Goal: Task Accomplishment & Management: Use online tool/utility

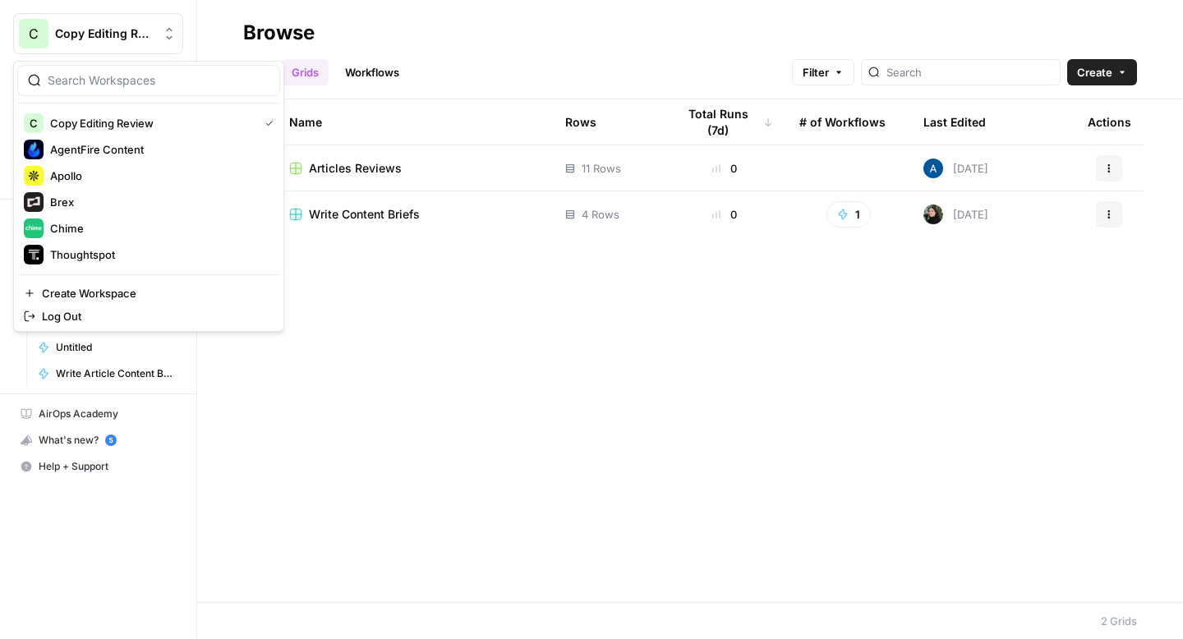
click at [86, 39] on span "Copy Editing Review" at bounding box center [104, 33] width 99 height 16
click at [97, 142] on span "AgentFire Content" at bounding box center [158, 149] width 217 height 16
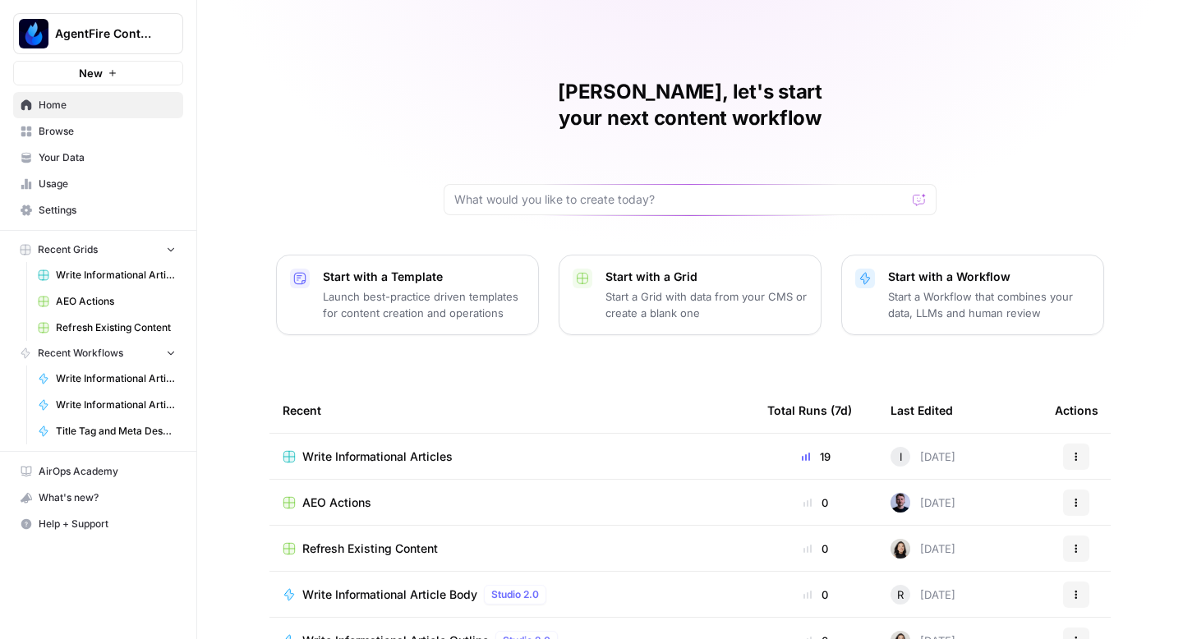
click at [352, 449] on span "Write Informational Articles" at bounding box center [377, 457] width 150 height 16
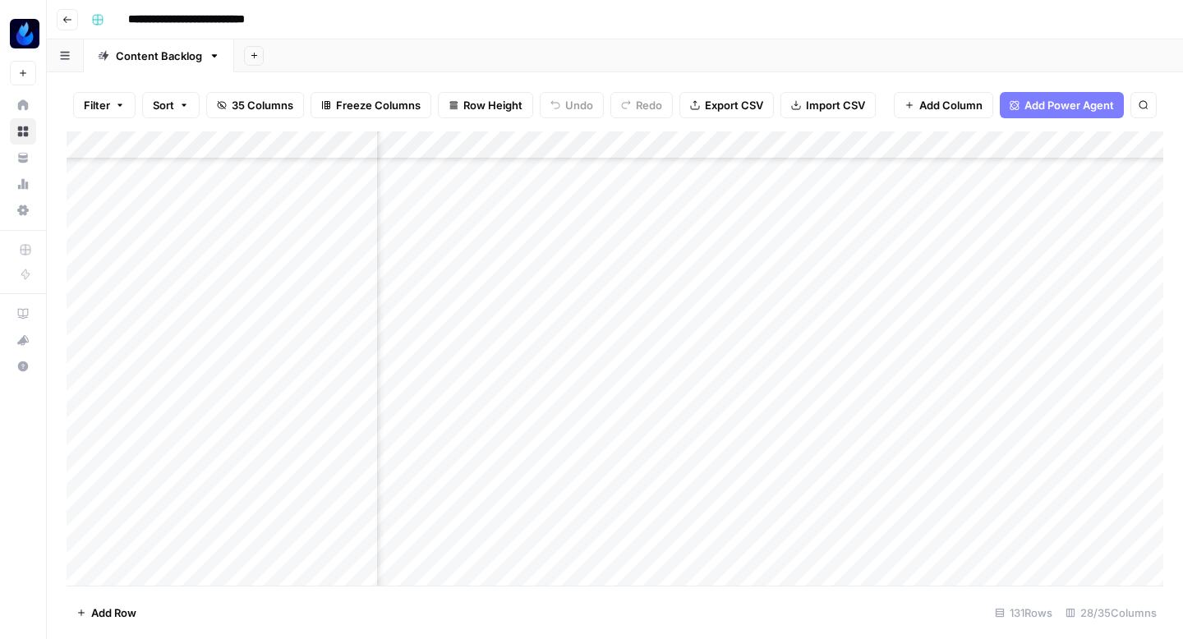
scroll to position [5194, 669]
click at [559, 399] on div "Add Column" at bounding box center [615, 358] width 1097 height 454
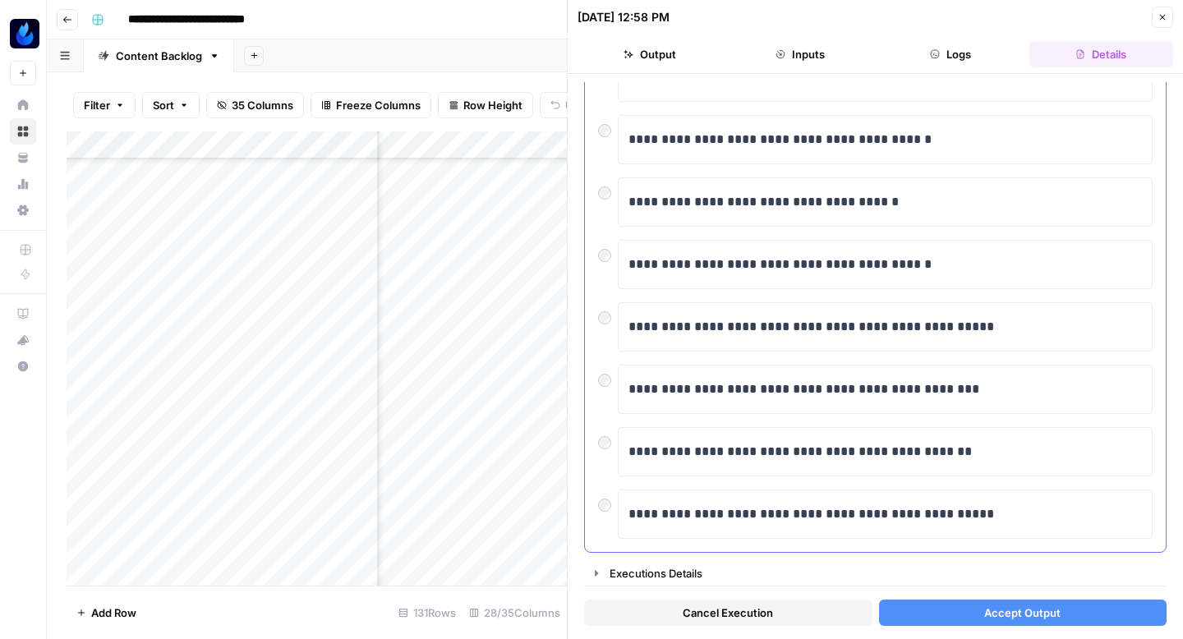
scroll to position [279, 0]
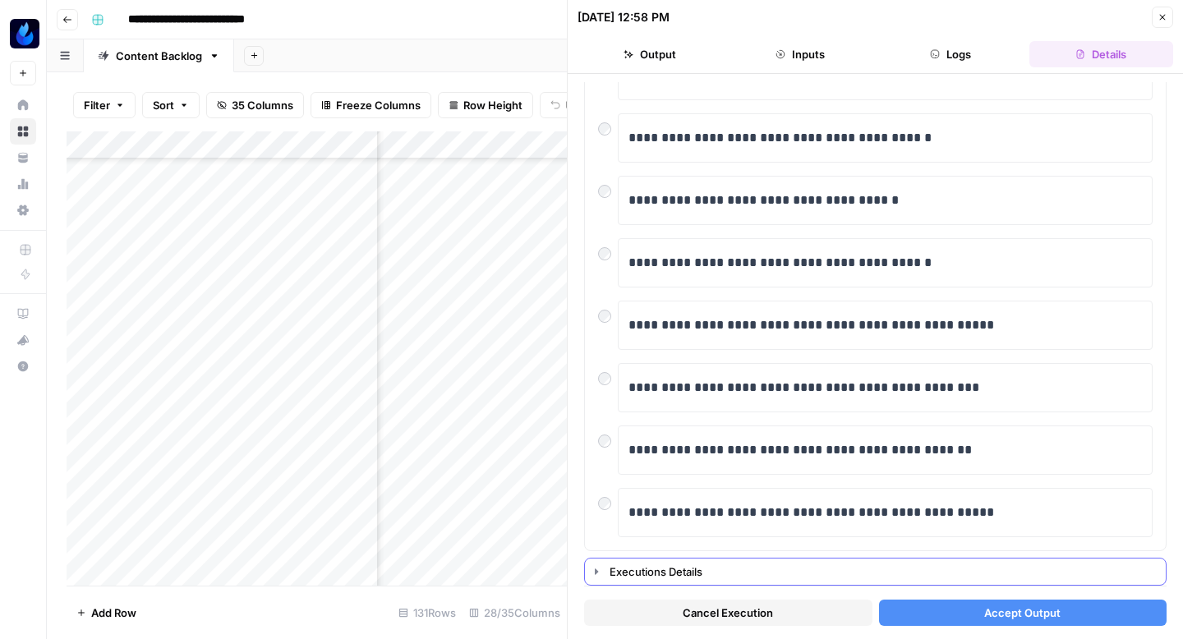
click at [600, 571] on icon "button" at bounding box center [596, 571] width 13 height 13
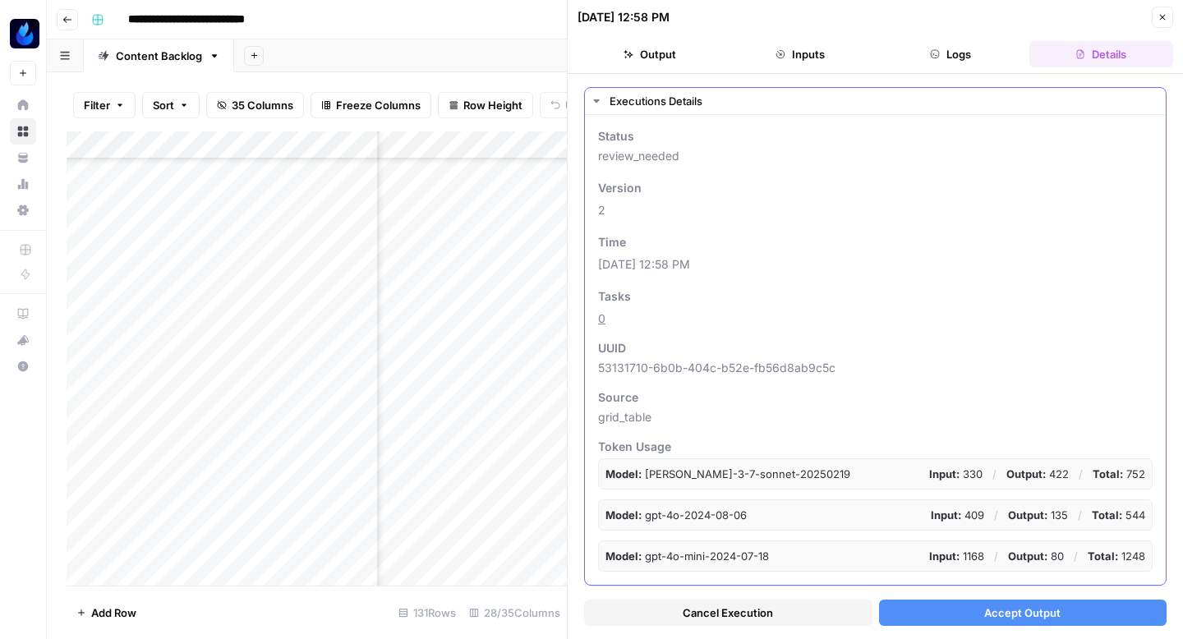
scroll to position [66, 0]
click at [598, 99] on icon "button" at bounding box center [596, 101] width 13 height 13
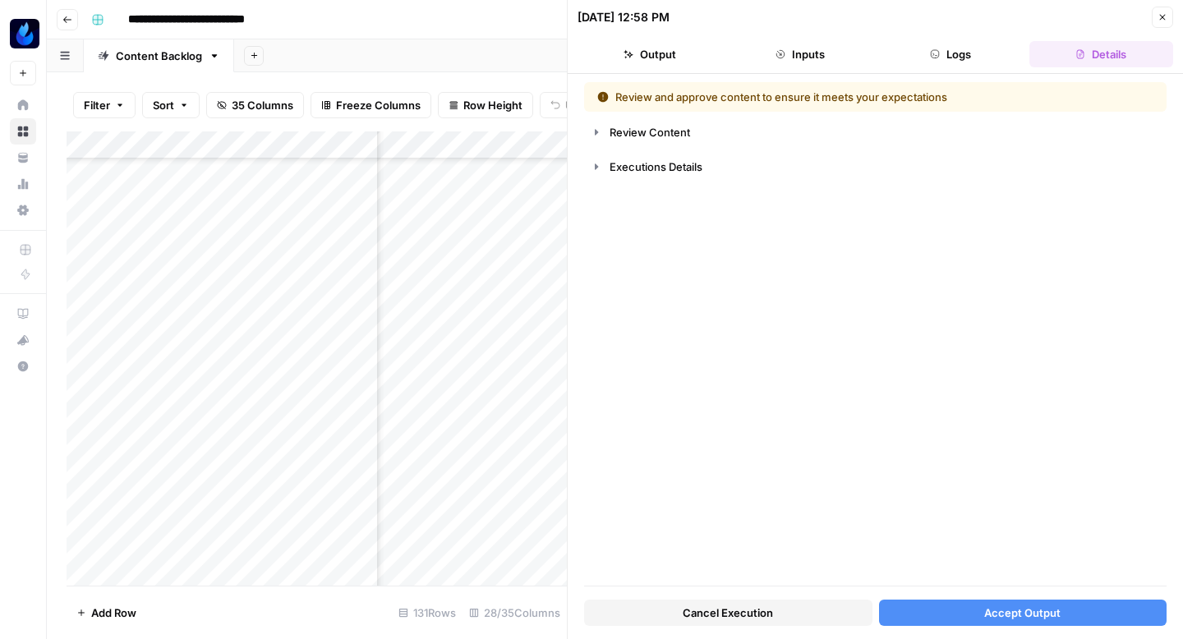
scroll to position [0, 0]
click at [1163, 9] on button "Close" at bounding box center [1162, 17] width 21 height 21
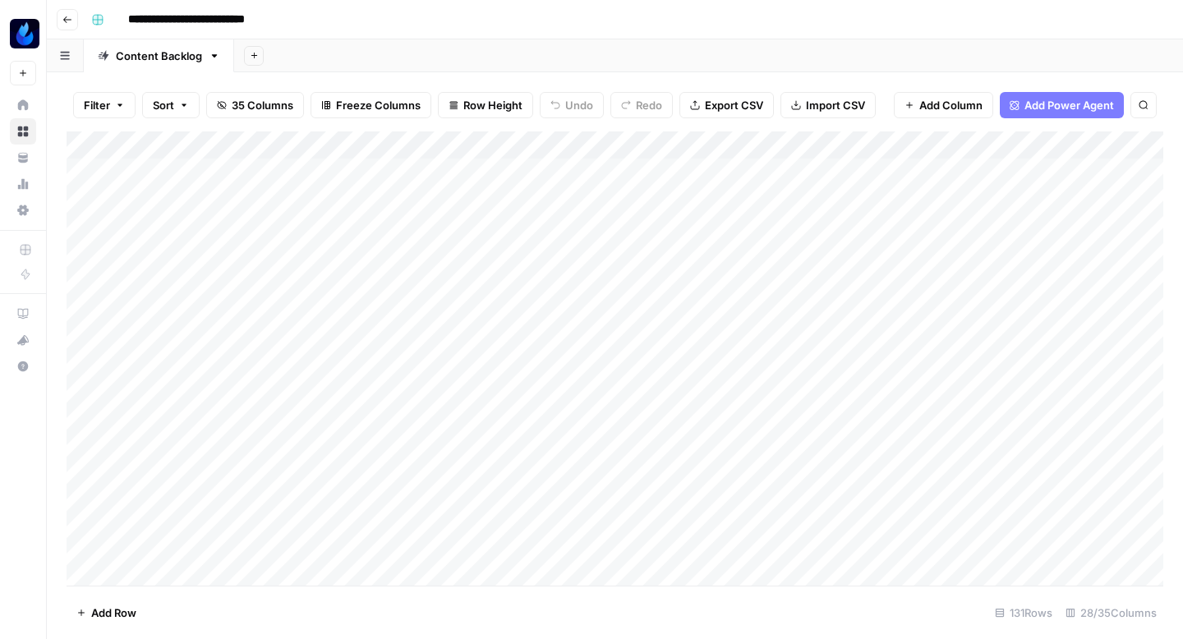
click at [132, 205] on div "Add Column" at bounding box center [615, 358] width 1097 height 454
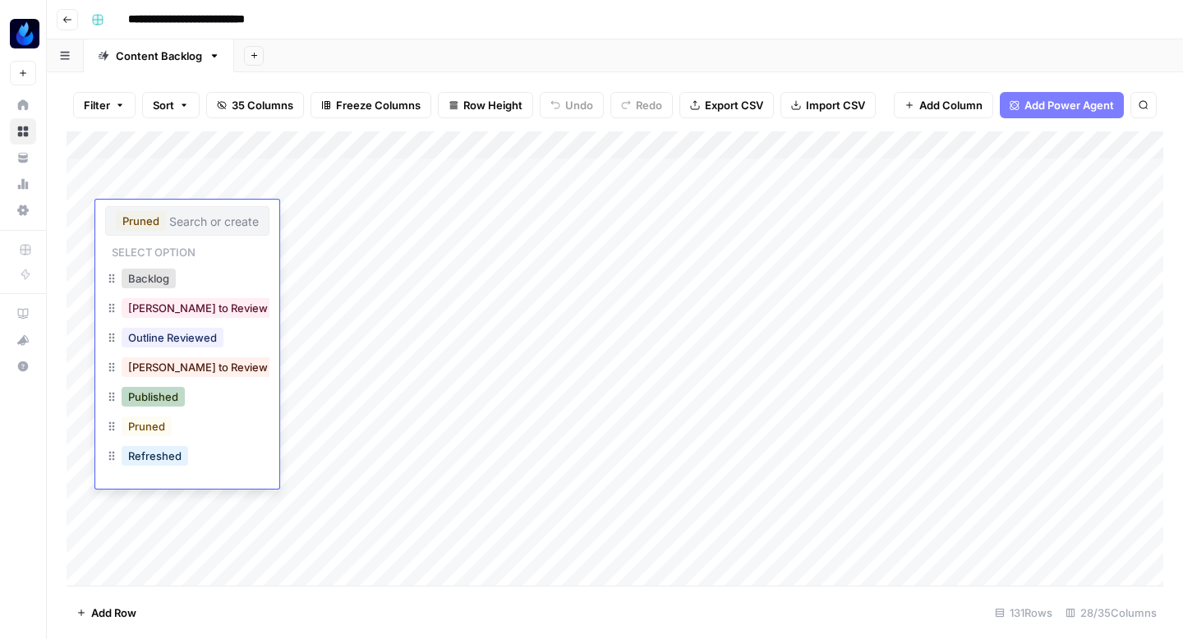
click at [150, 387] on button "Published" at bounding box center [153, 397] width 63 height 20
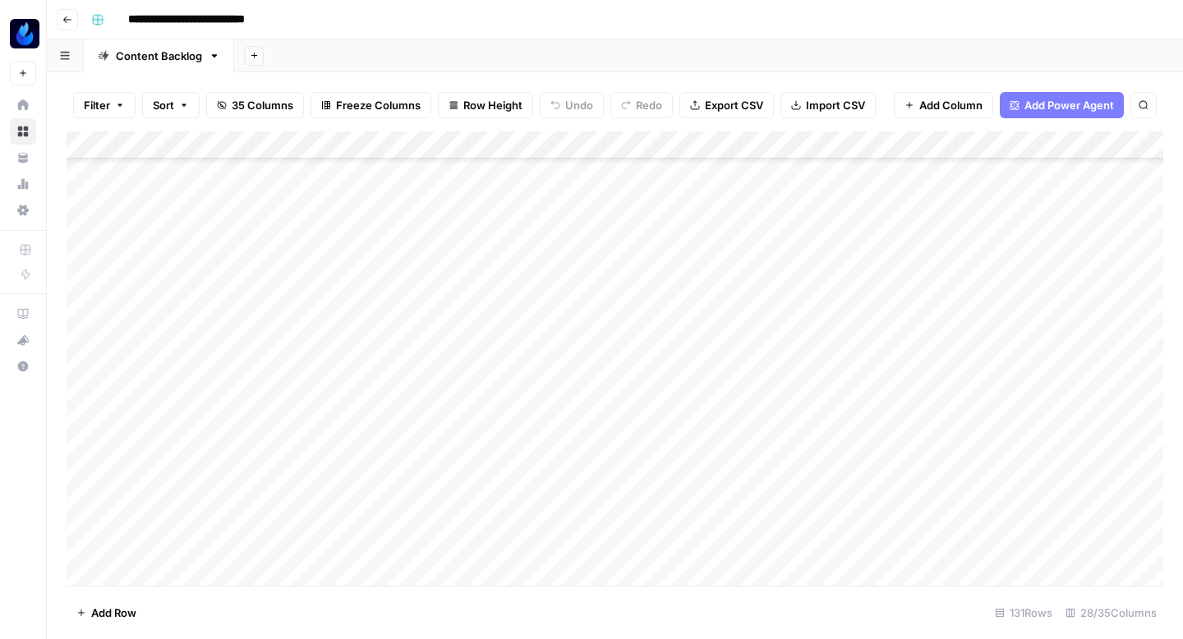
scroll to position [850, 0]
click at [138, 296] on div "Add Column" at bounding box center [615, 358] width 1097 height 454
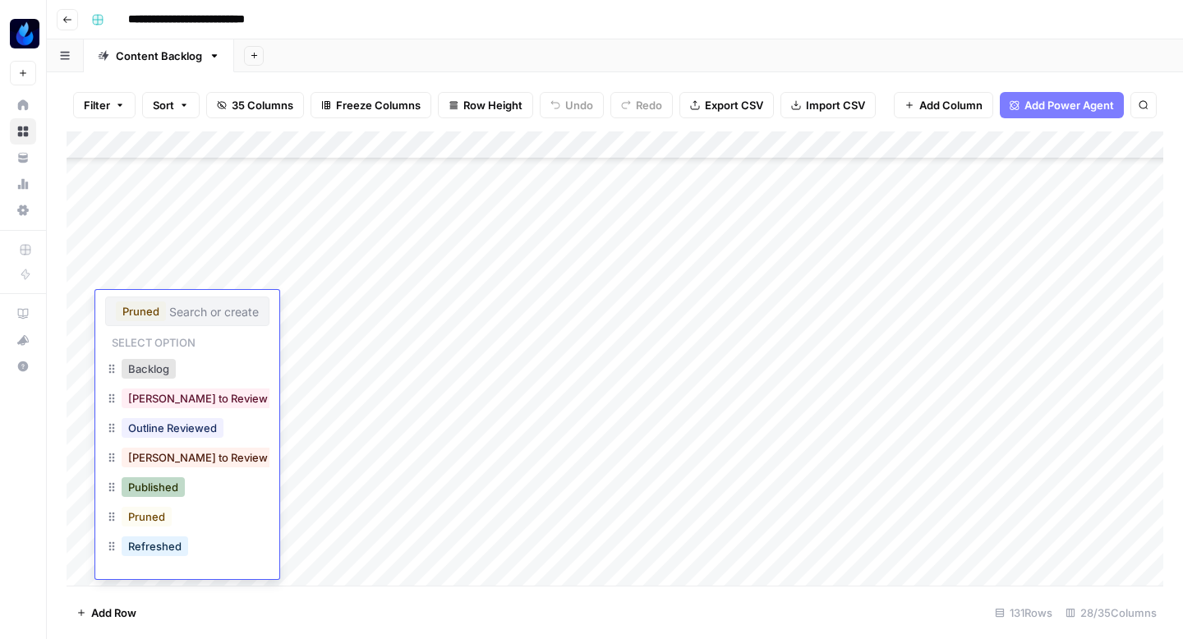
click at [147, 485] on button "Published" at bounding box center [153, 487] width 63 height 20
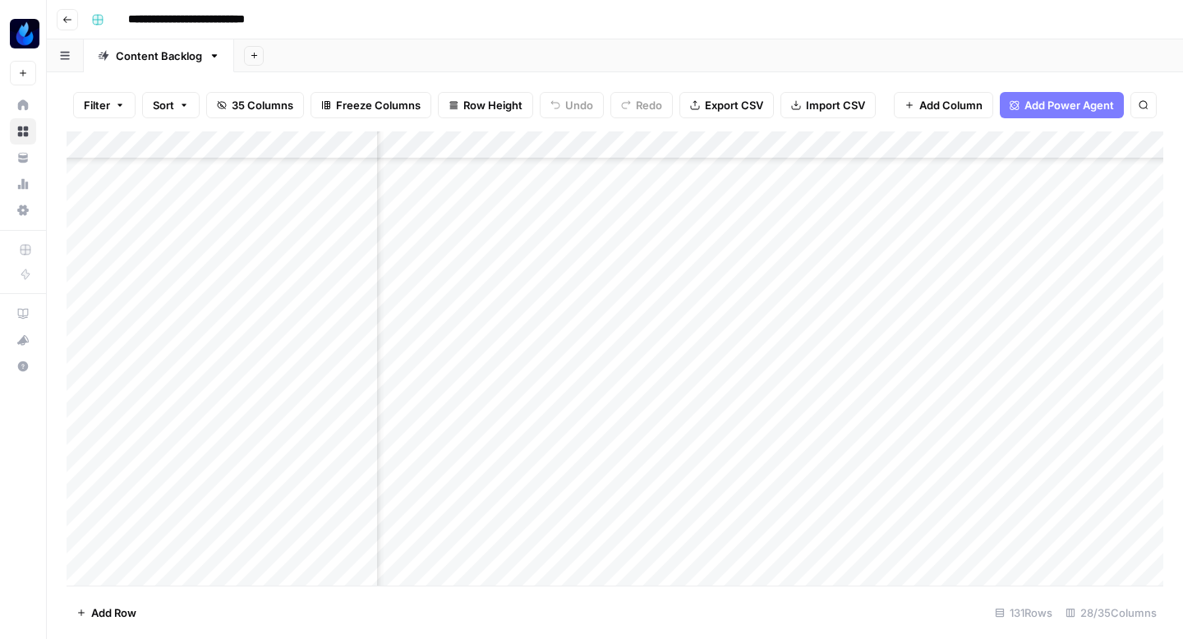
scroll to position [1169, 672]
click at [496, 279] on div "Add Column" at bounding box center [615, 358] width 1097 height 454
click at [495, 204] on div "Add Column" at bounding box center [615, 358] width 1097 height 454
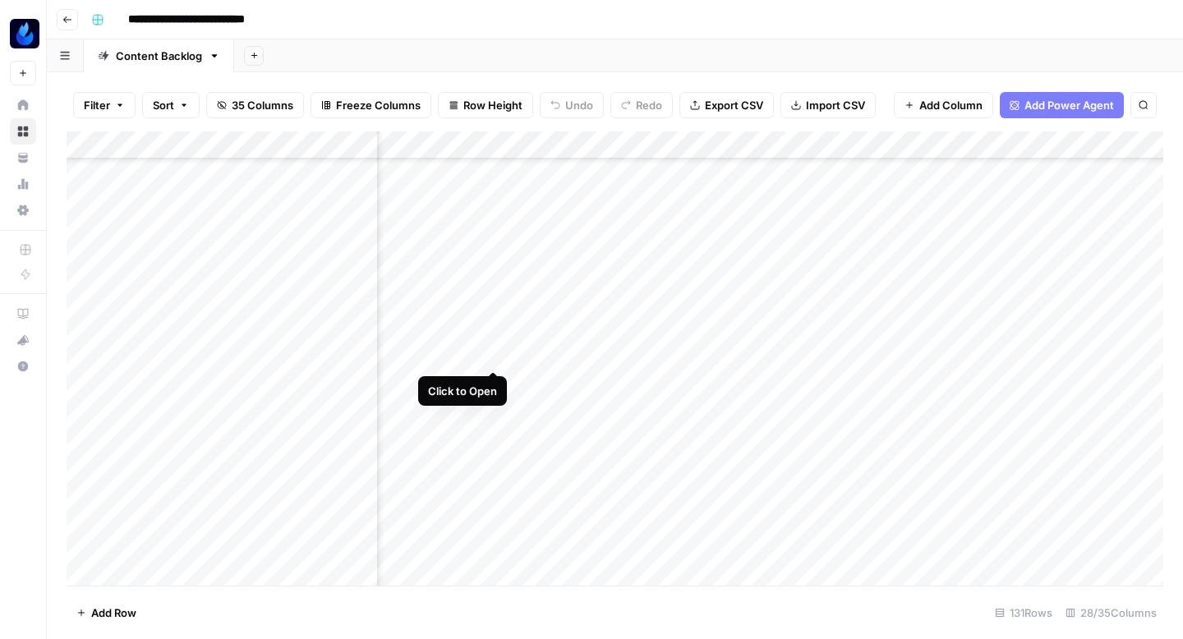
click at [489, 336] on div "Add Column" at bounding box center [615, 358] width 1097 height 454
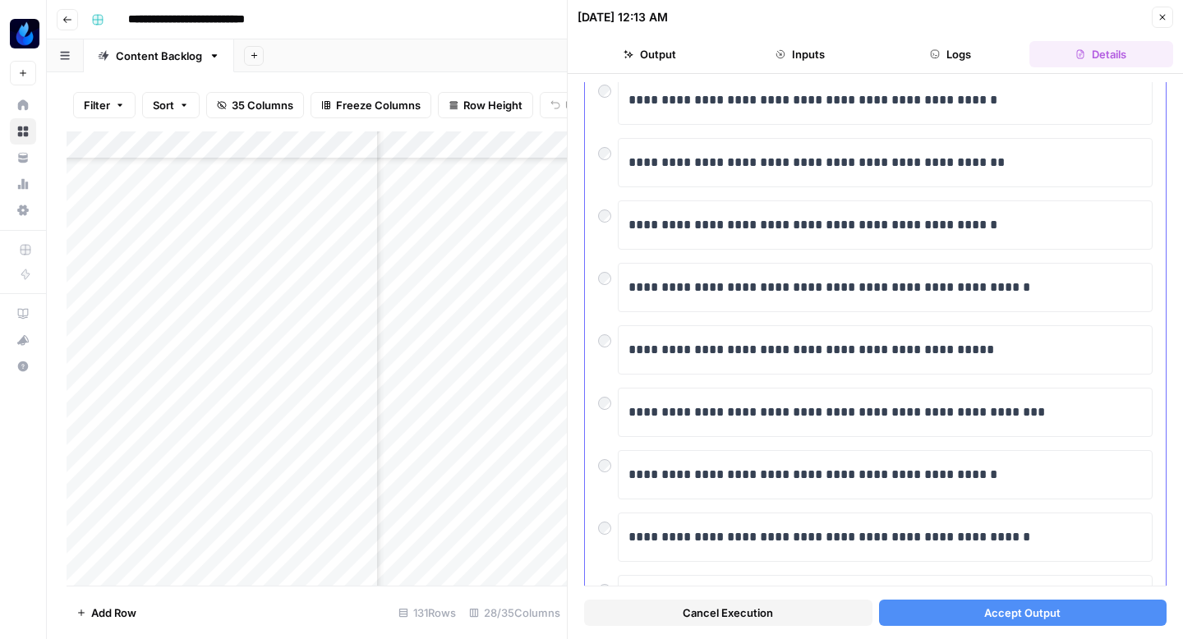
scroll to position [131, 0]
click at [722, 438] on div "**********" at bounding box center [875, 380] width 555 height 611
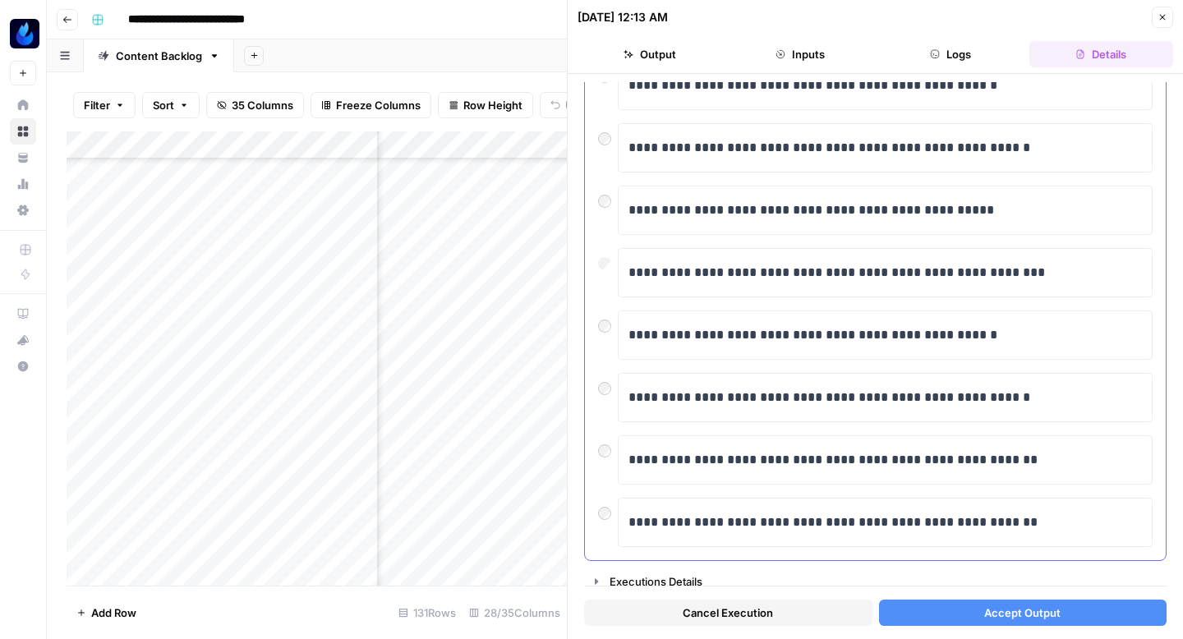
scroll to position [279, 0]
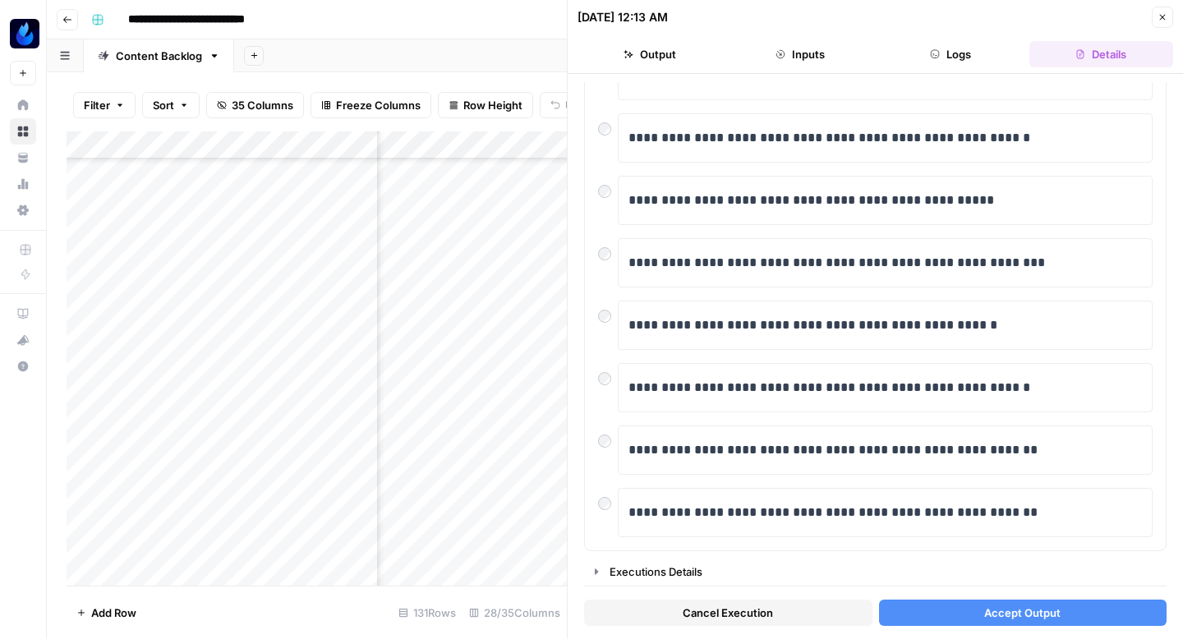
click at [1049, 616] on span "Accept Output" at bounding box center [1022, 613] width 76 height 16
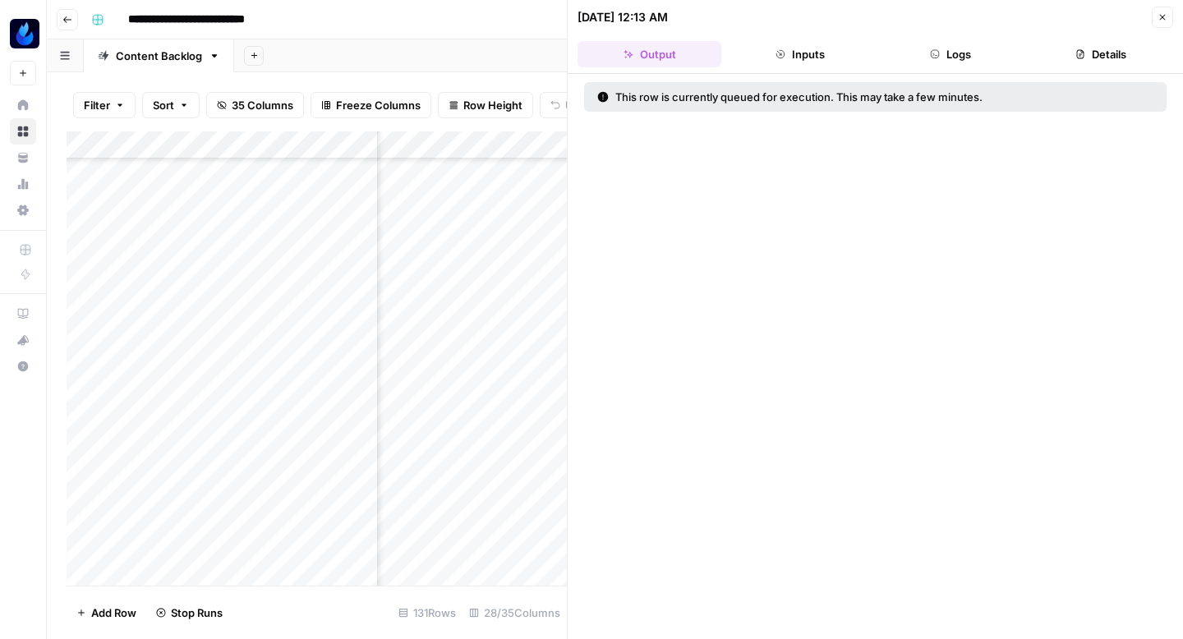
click at [1160, 19] on icon "button" at bounding box center [1163, 17] width 10 height 10
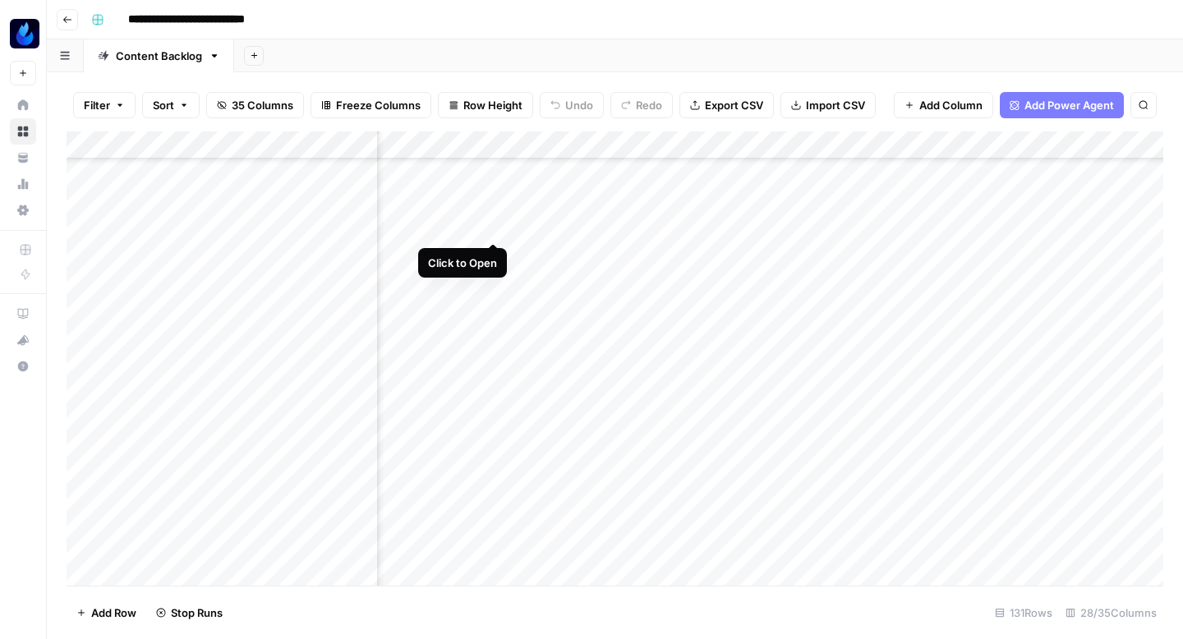
click at [491, 205] on div "Add Column" at bounding box center [615, 358] width 1097 height 454
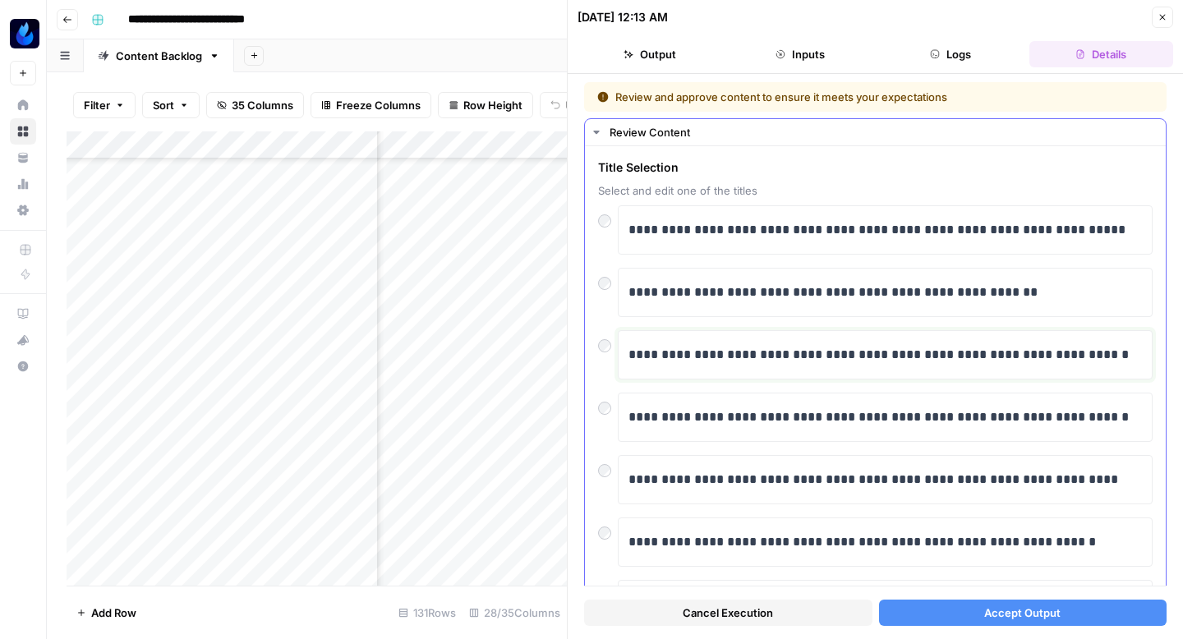
click at [708, 358] on p "**********" at bounding box center [886, 354] width 514 height 21
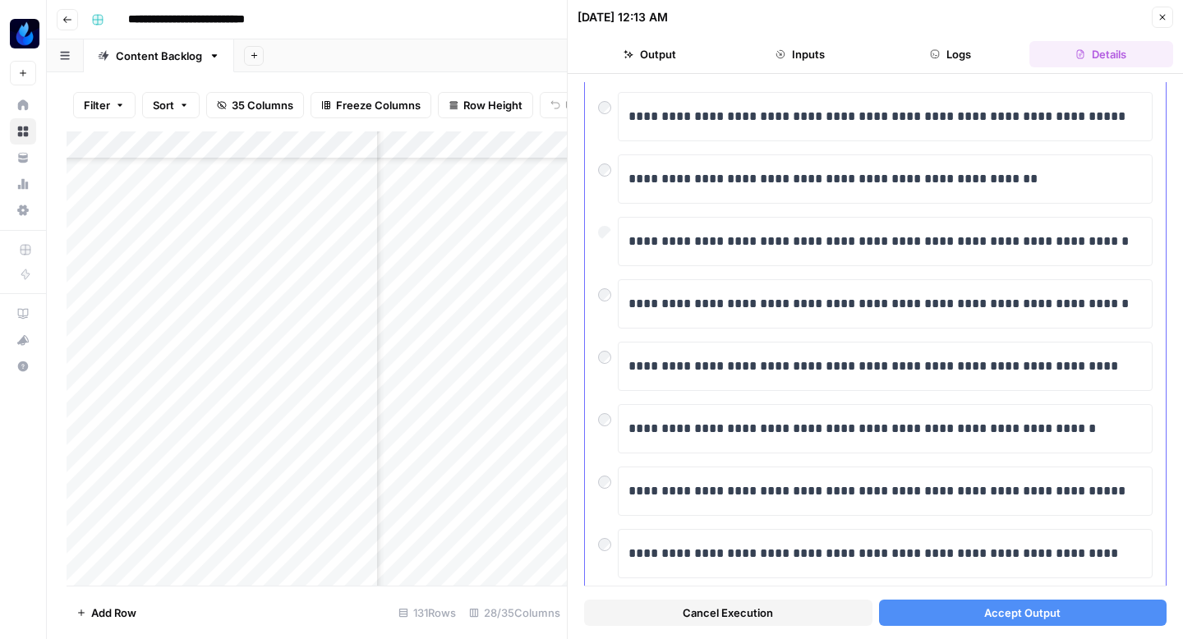
scroll to position [279, 0]
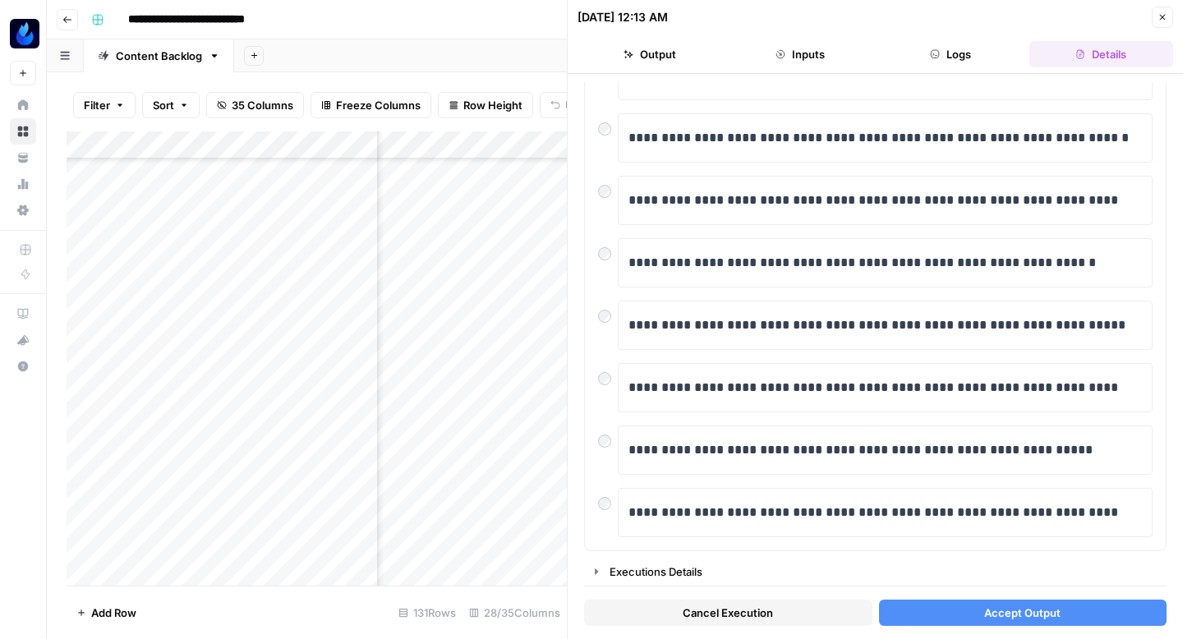
click at [1160, 15] on icon "button" at bounding box center [1163, 17] width 10 height 10
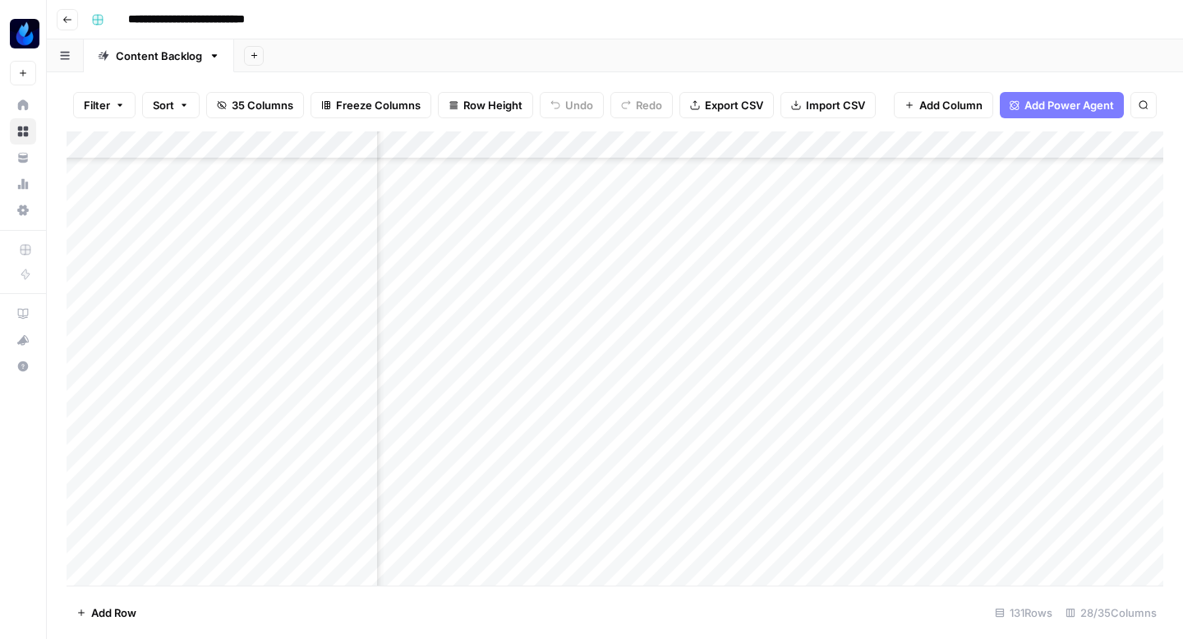
scroll to position [1209, 733]
click at [432, 413] on div "Add Column" at bounding box center [615, 358] width 1097 height 454
click at [495, 413] on div "Add Column" at bounding box center [615, 358] width 1097 height 454
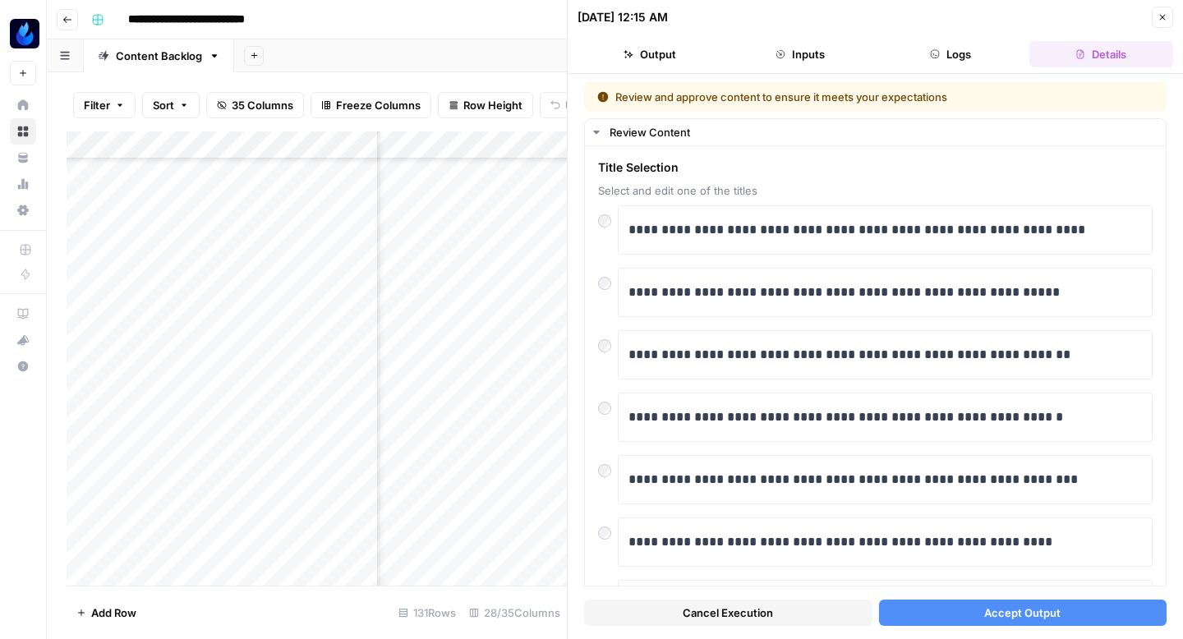
click at [918, 619] on button "Accept Output" at bounding box center [1023, 613] width 288 height 26
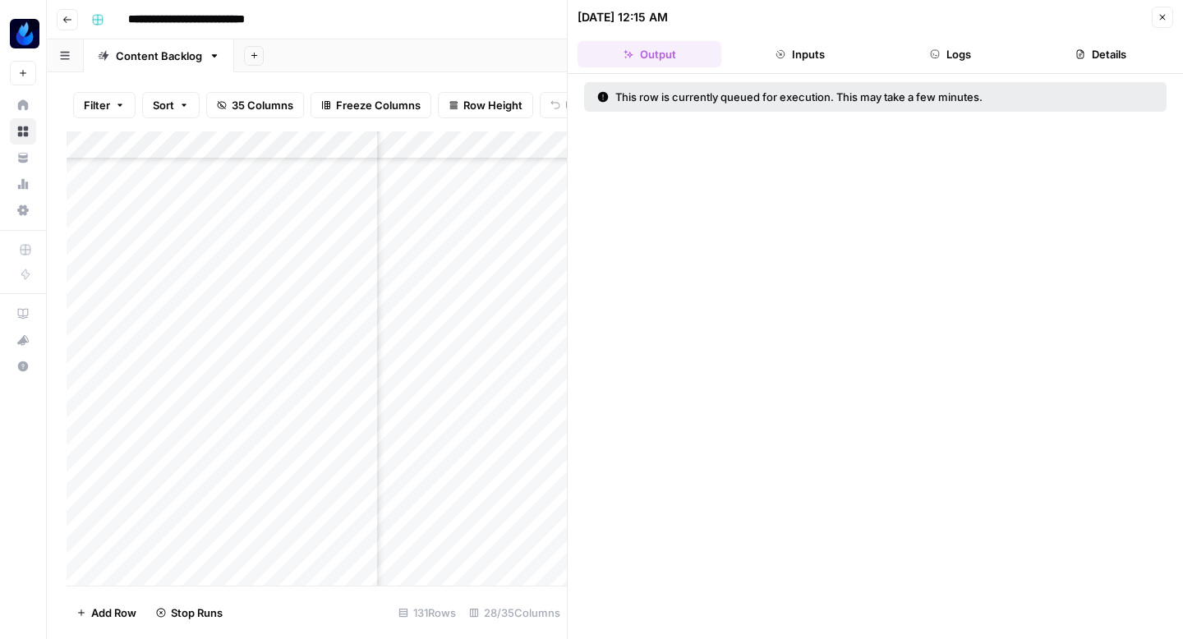
click at [1167, 19] on icon "button" at bounding box center [1163, 17] width 10 height 10
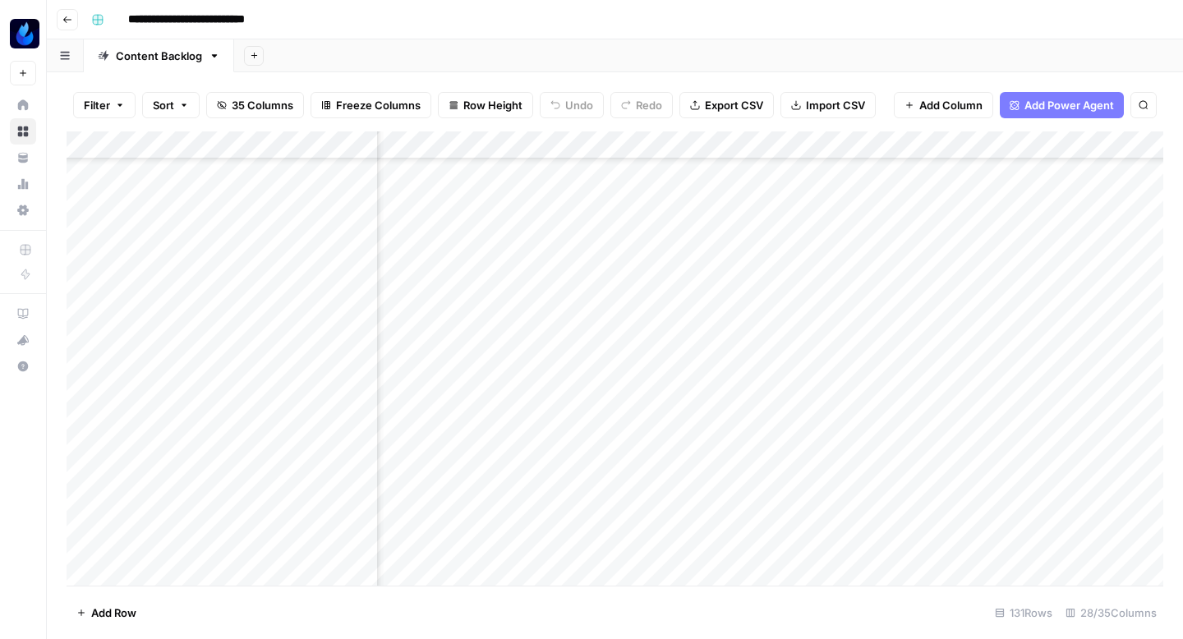
scroll to position [1209, 1683]
click at [816, 242] on div "Add Column" at bounding box center [615, 358] width 1097 height 454
click at [530, 412] on div "Add Column" at bounding box center [615, 358] width 1097 height 454
click at [831, 242] on div "Add Column" at bounding box center [615, 358] width 1097 height 454
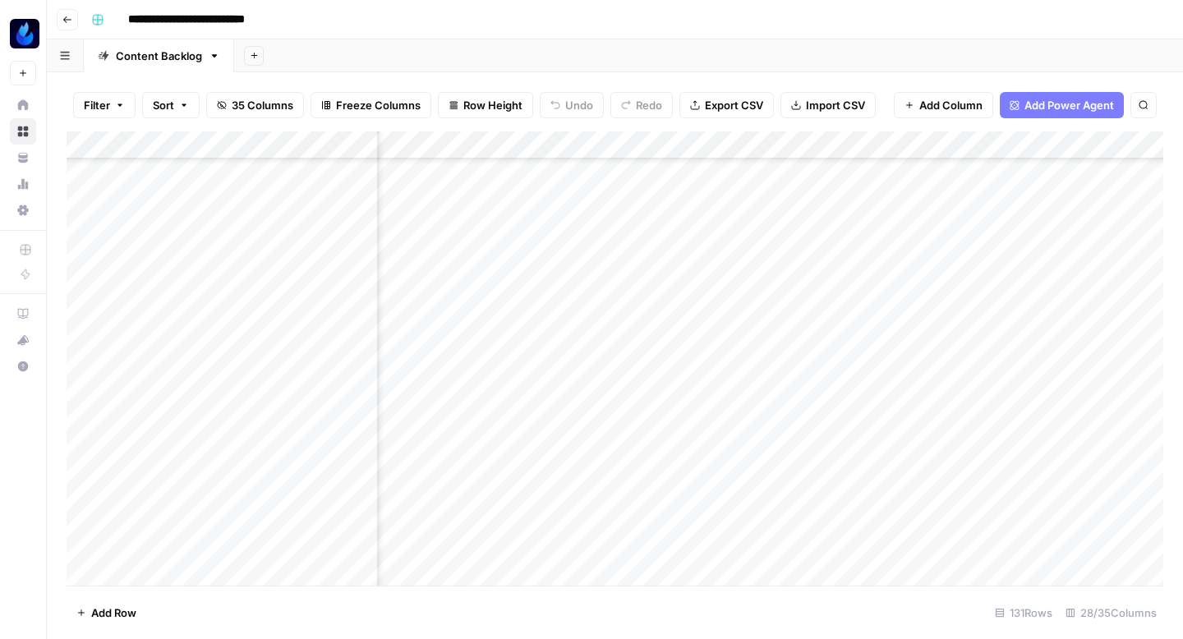
scroll to position [1209, 2156]
click at [851, 242] on div "Add Column" at bounding box center [615, 358] width 1097 height 454
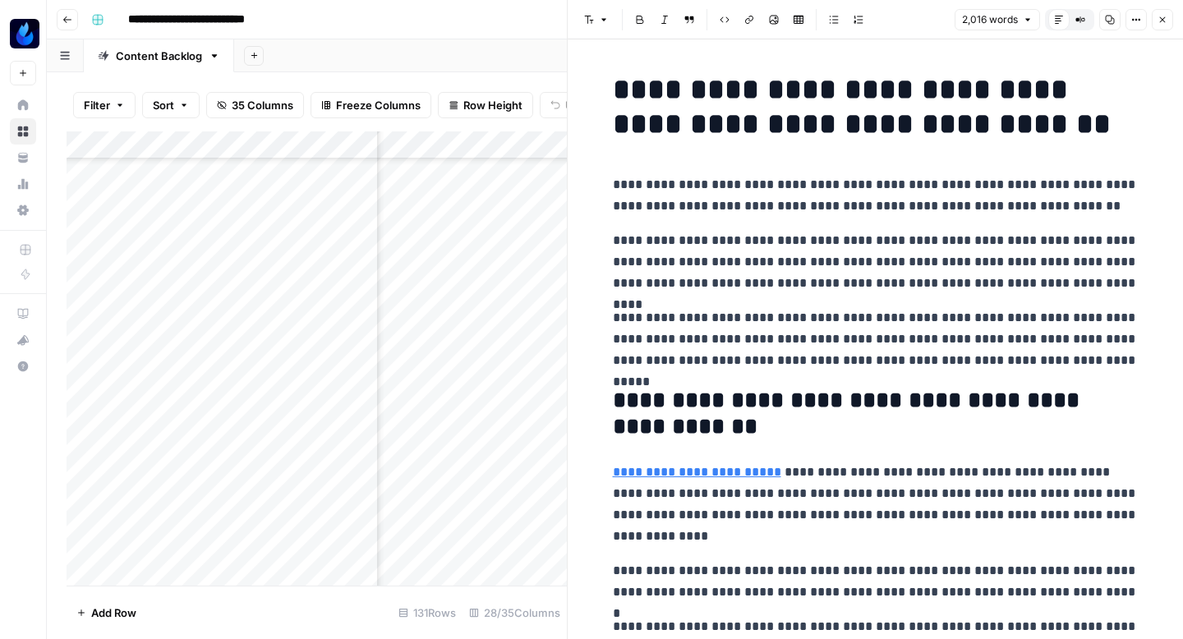
click at [1111, 19] on icon "button" at bounding box center [1110, 20] width 10 height 10
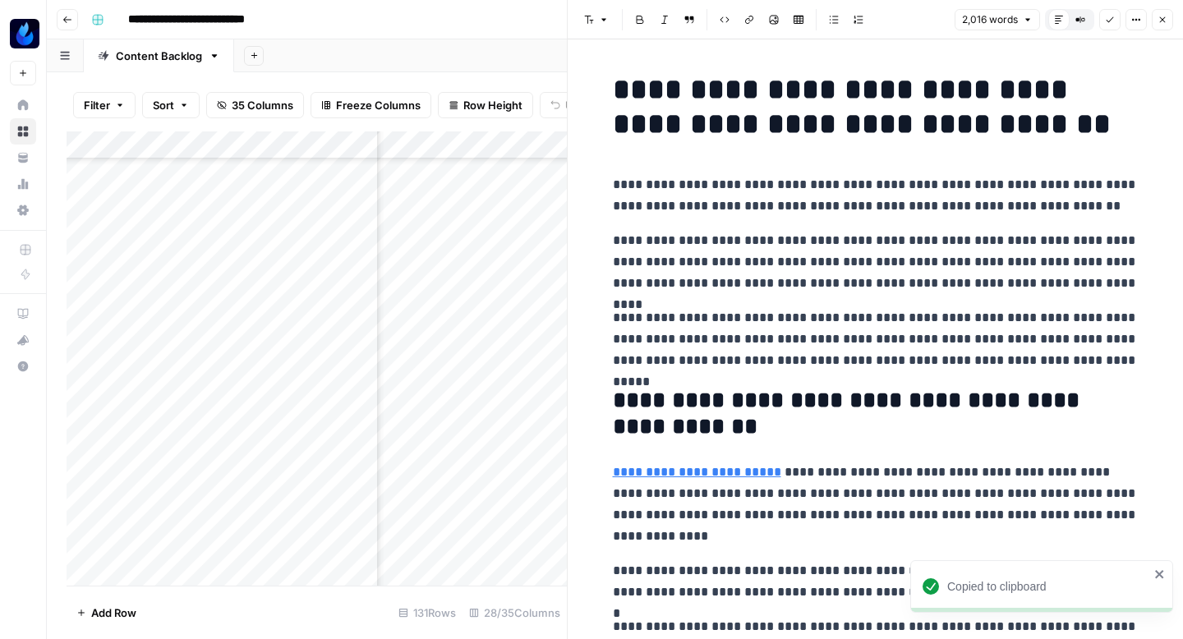
click at [1160, 19] on icon "button" at bounding box center [1163, 20] width 10 height 10
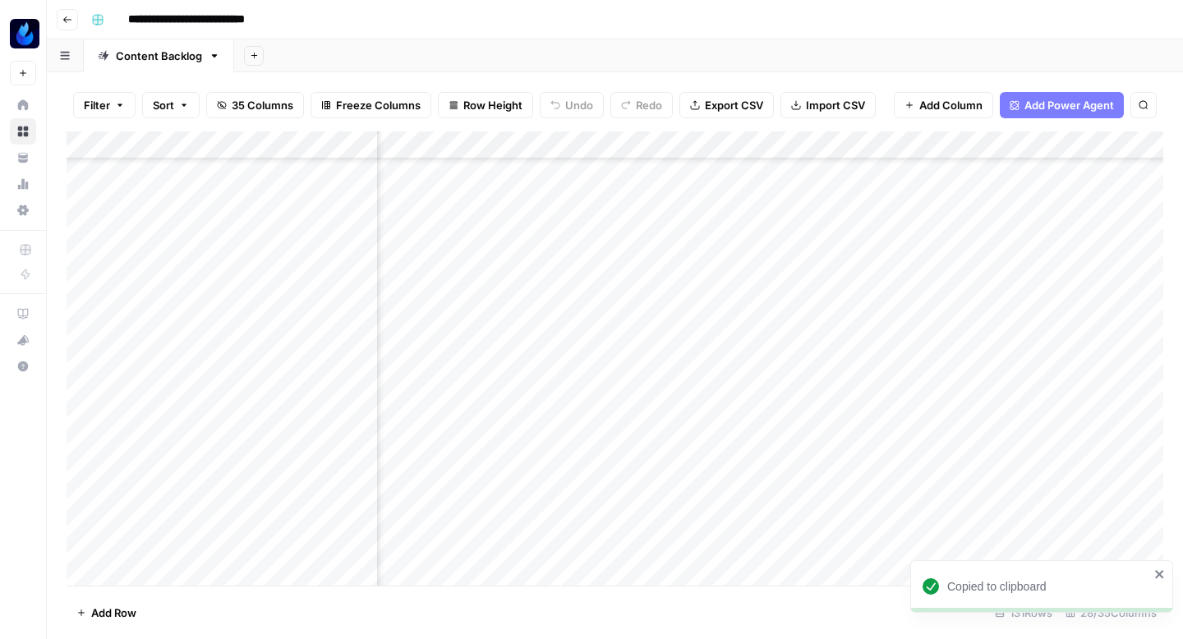
scroll to position [1209, 2552]
click at [976, 242] on div "Add Column" at bounding box center [615, 358] width 1097 height 454
click at [699, 414] on div "Add Column" at bounding box center [615, 358] width 1097 height 454
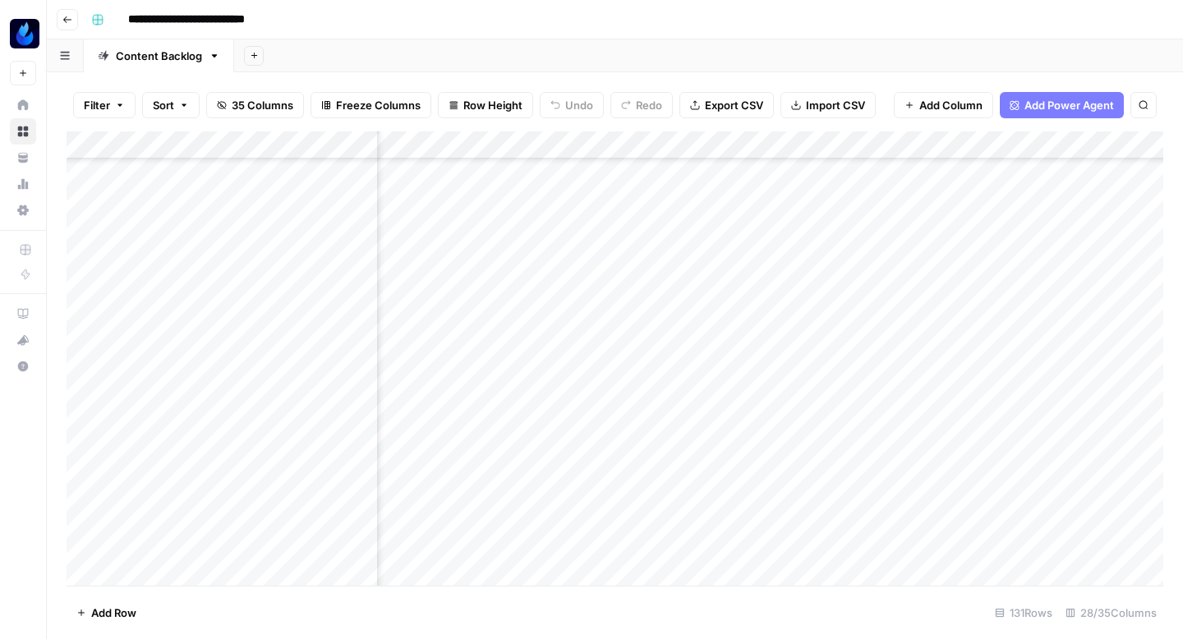
click at [735, 256] on div "Add Column" at bounding box center [615, 358] width 1097 height 454
click at [1046, 413] on div "Add Column" at bounding box center [615, 358] width 1097 height 454
click at [279, 256] on div "Add Column" at bounding box center [615, 358] width 1097 height 454
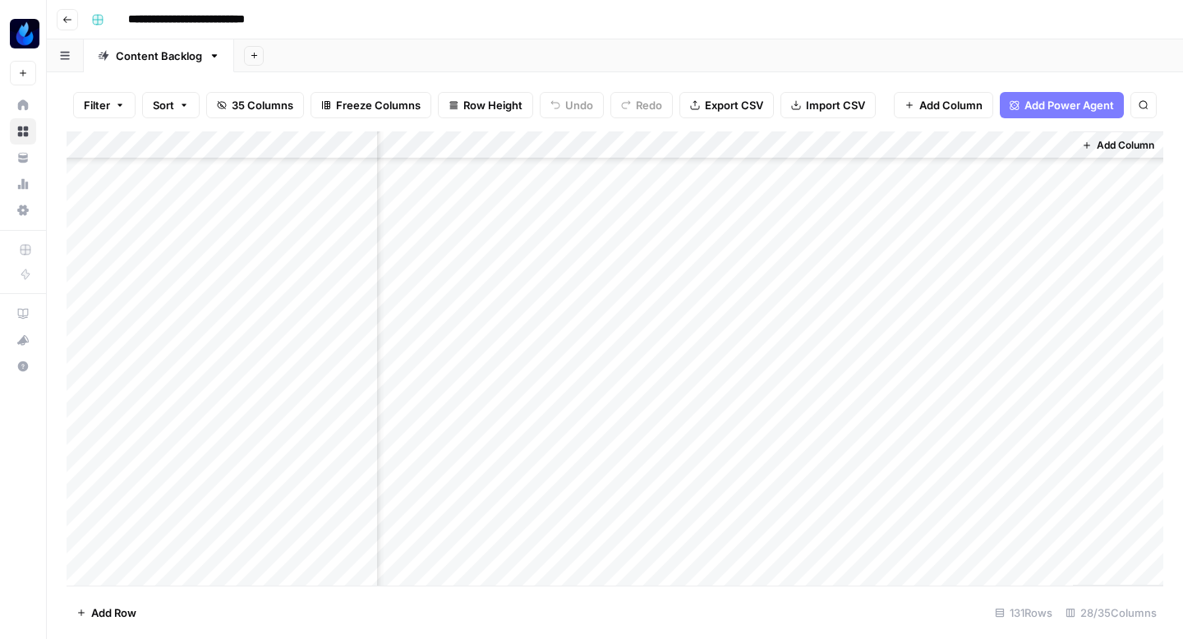
click at [841, 255] on div "Add Column" at bounding box center [615, 358] width 1097 height 454
click at [540, 250] on div "Add Column" at bounding box center [615, 358] width 1097 height 454
type input "**********"
click at [704, 237] on div "Add Column" at bounding box center [615, 358] width 1097 height 454
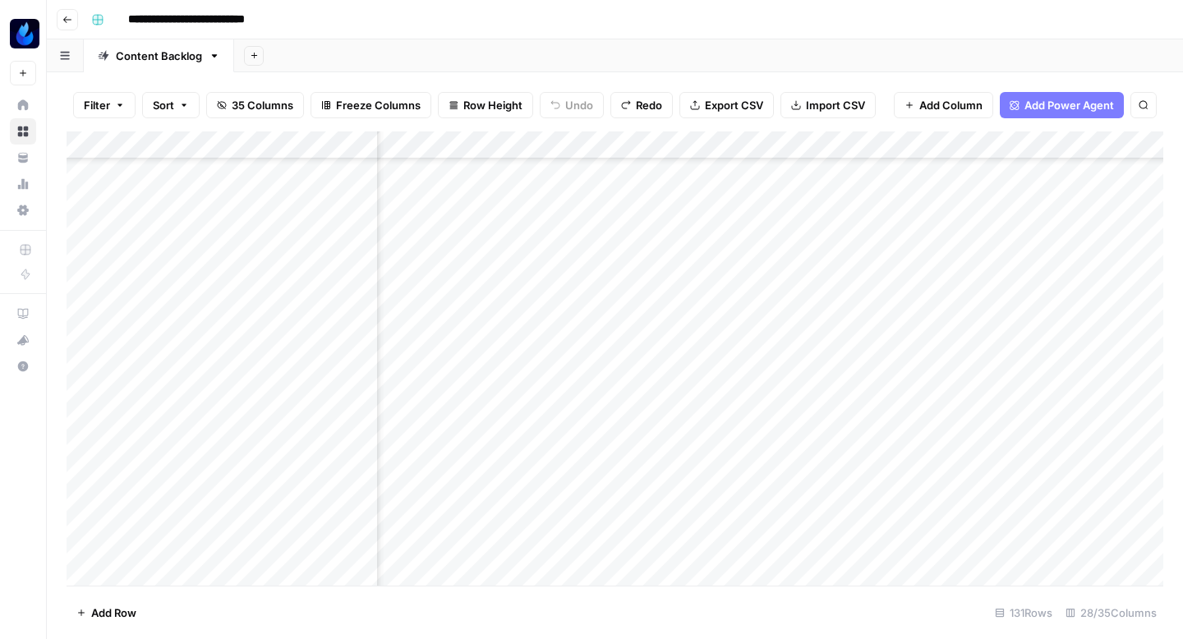
scroll to position [1206, 2640]
click at [477, 261] on div "Add Column" at bounding box center [615, 358] width 1097 height 454
type textarea "**********"
click at [756, 243] on div "Add Column" at bounding box center [615, 358] width 1097 height 454
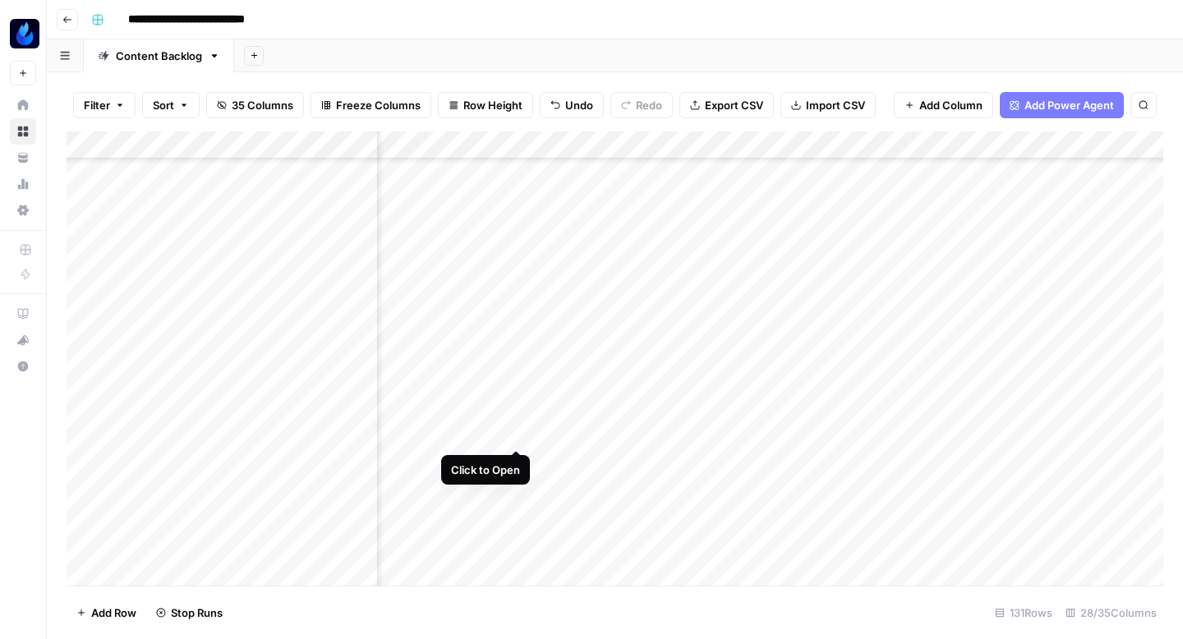
click at [518, 415] on div "Add Column" at bounding box center [615, 358] width 1097 height 454
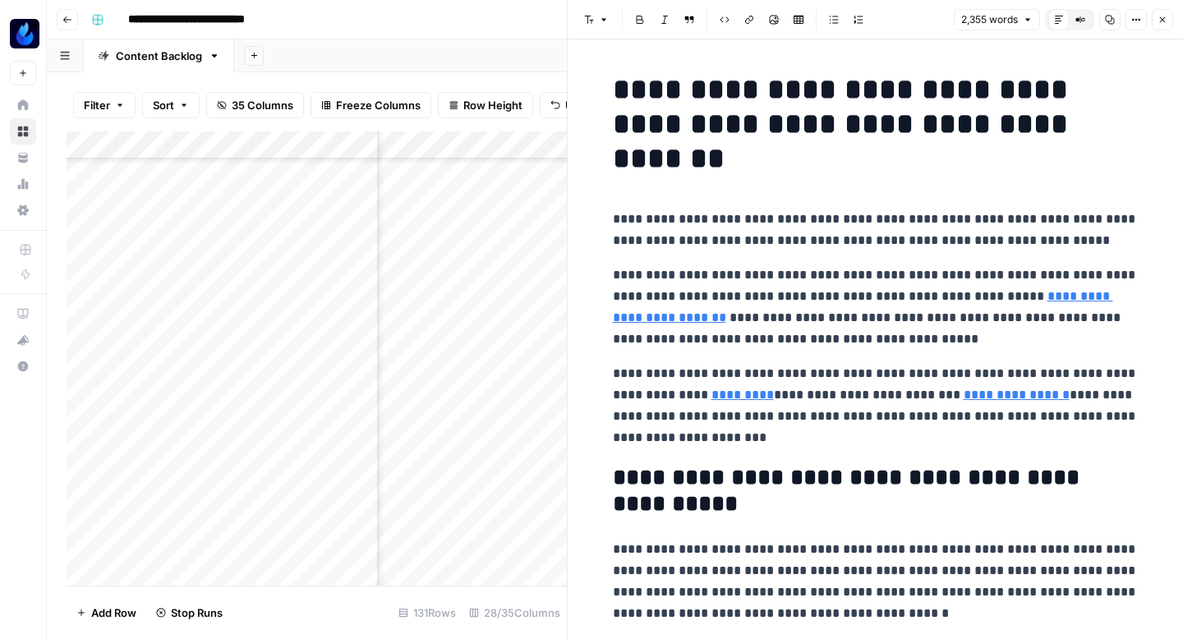
click at [1164, 15] on icon "button" at bounding box center [1163, 20] width 10 height 10
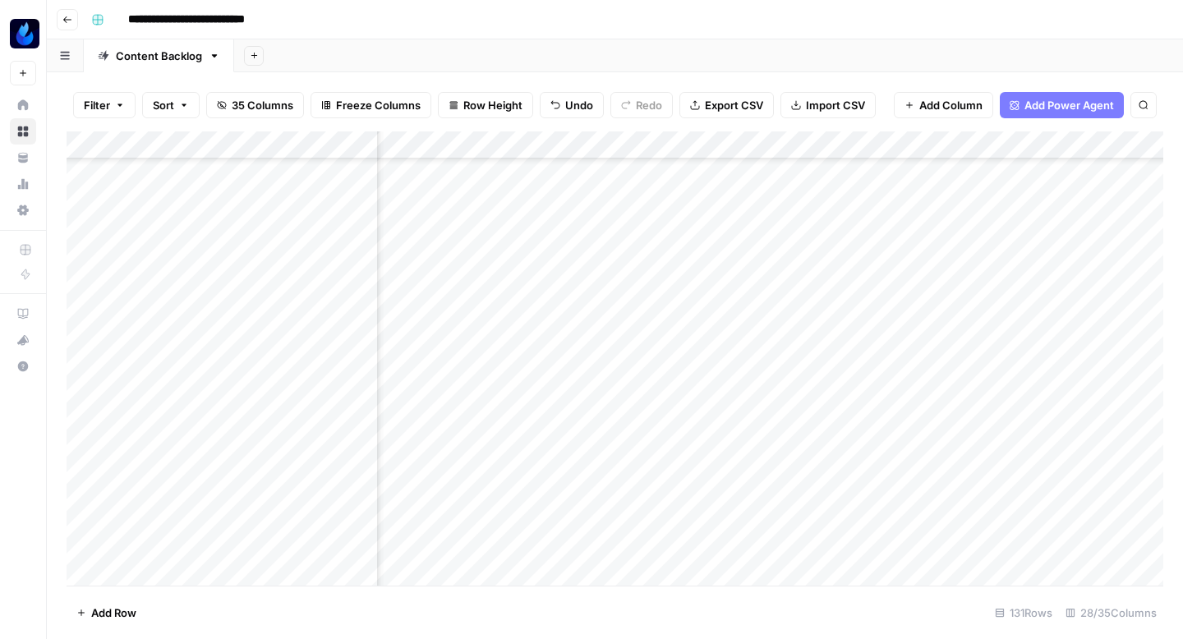
scroll to position [1206, 2628]
click at [679, 247] on div "Add Column" at bounding box center [615, 358] width 1097 height 454
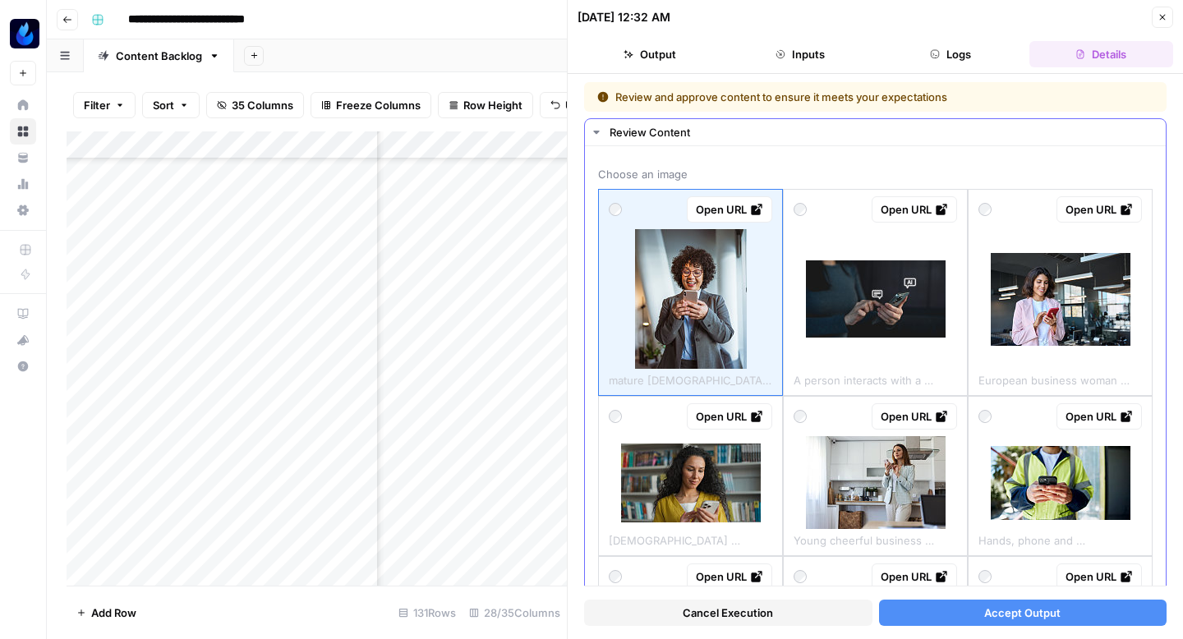
scroll to position [121, 0]
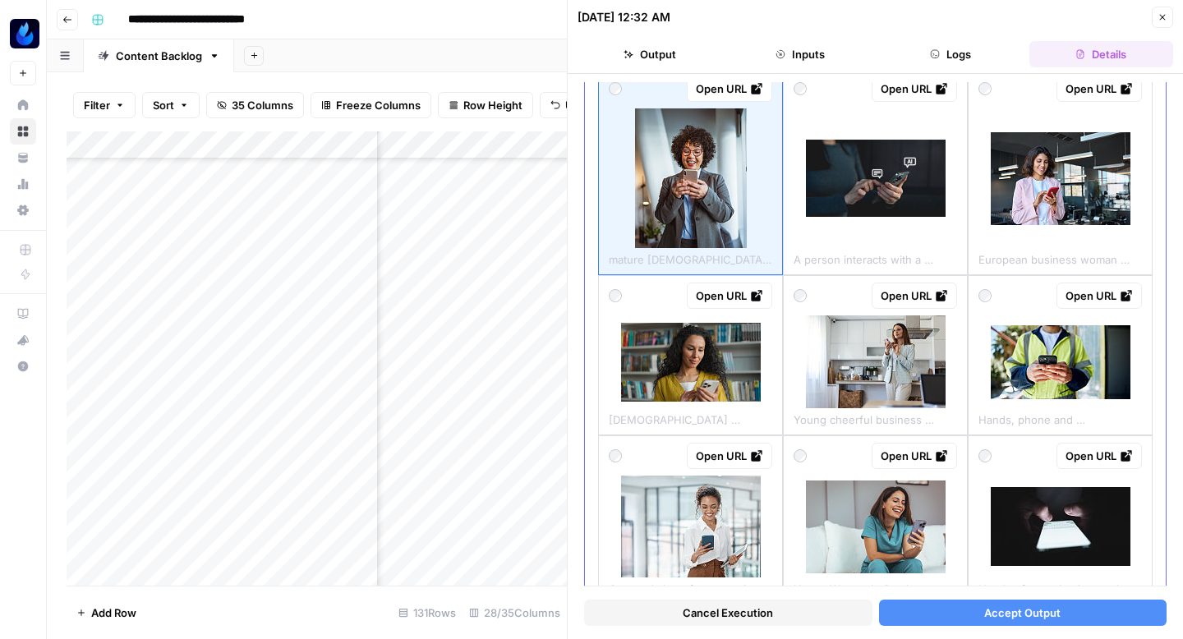
click at [1060, 203] on img at bounding box center [1061, 178] width 140 height 93
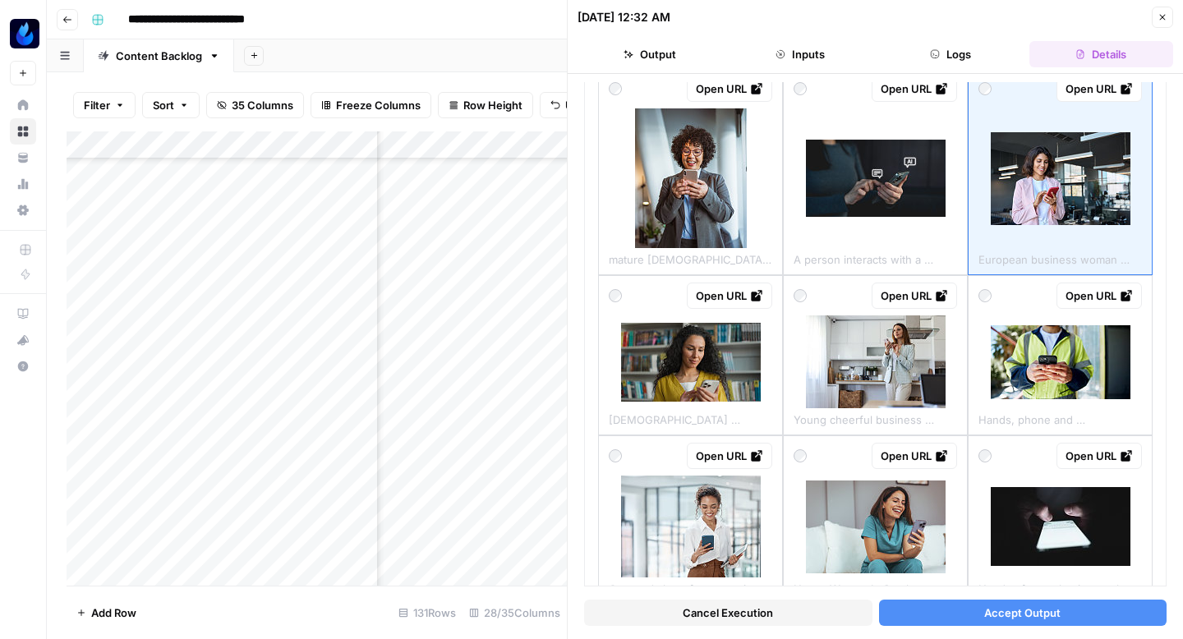
click at [924, 602] on button "Accept Output" at bounding box center [1023, 613] width 288 height 26
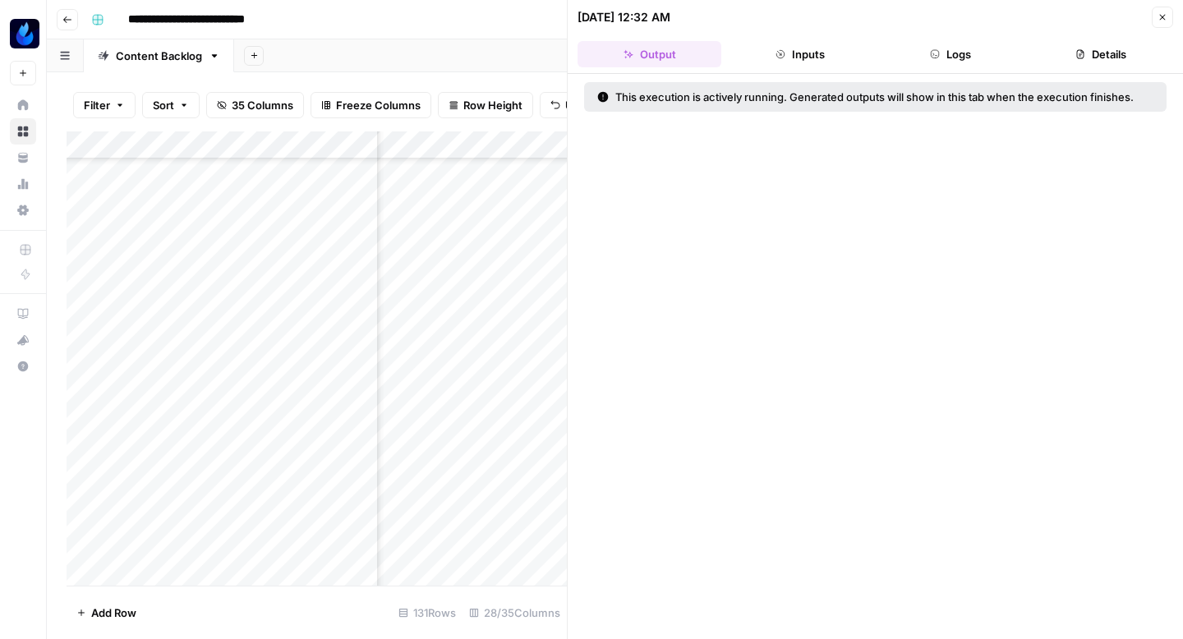
click at [1163, 20] on icon "button" at bounding box center [1163, 17] width 10 height 10
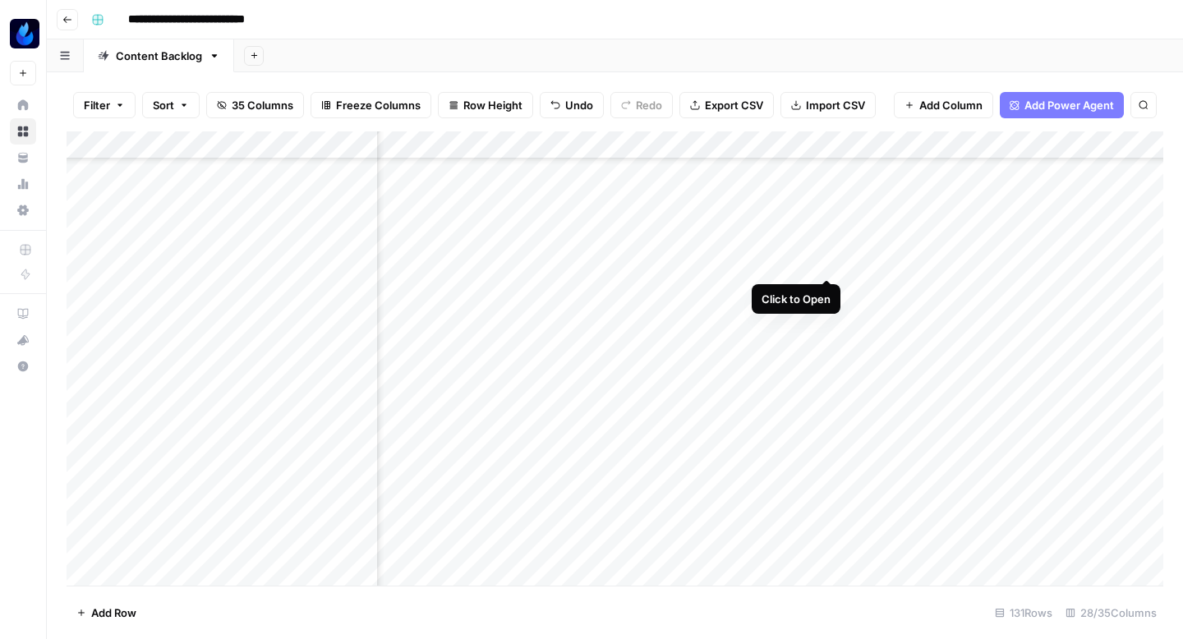
click at [827, 244] on div "Add Column" at bounding box center [615, 358] width 1097 height 454
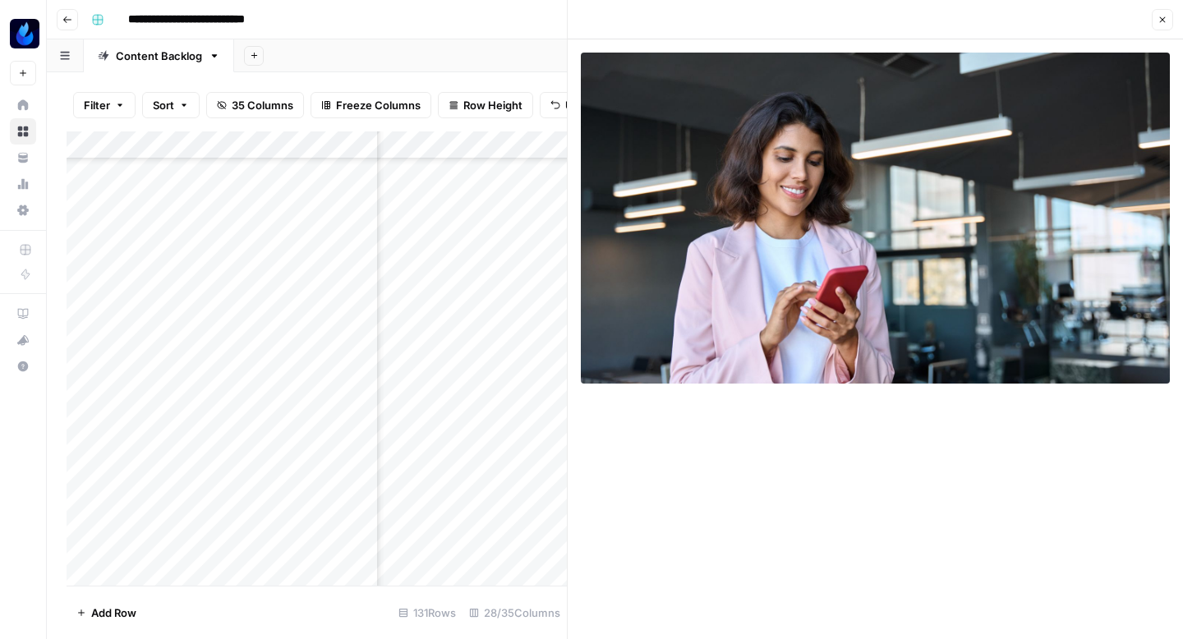
click at [1167, 21] on icon "button" at bounding box center [1163, 20] width 10 height 10
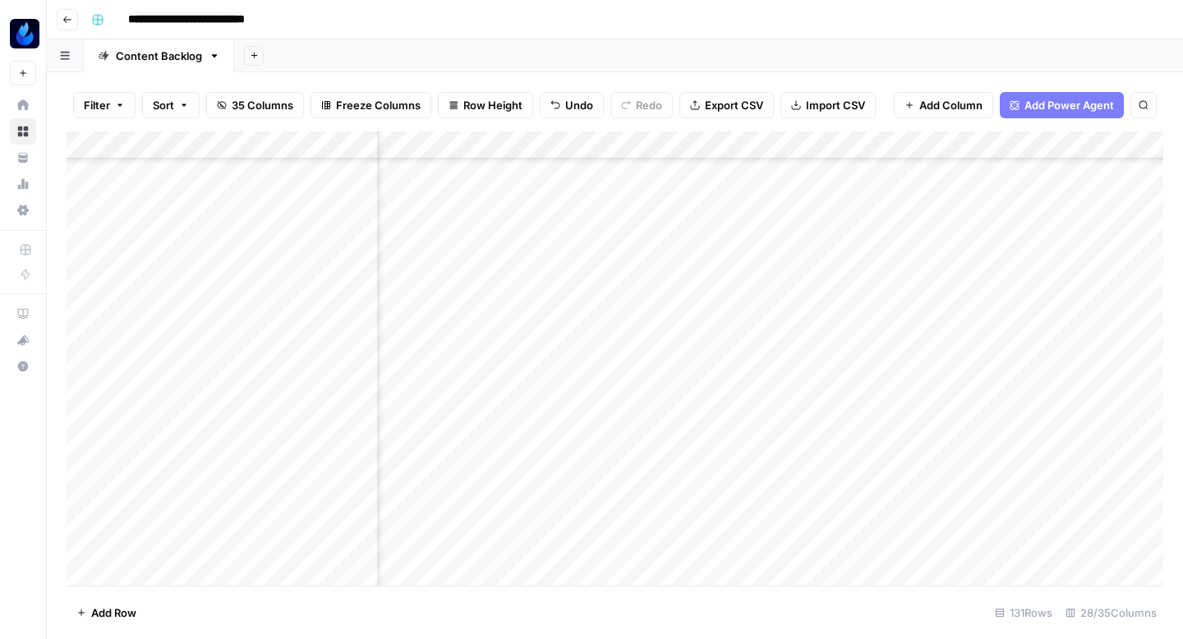
scroll to position [1206, 2307]
click at [703, 413] on div "Add Column" at bounding box center [615, 358] width 1097 height 454
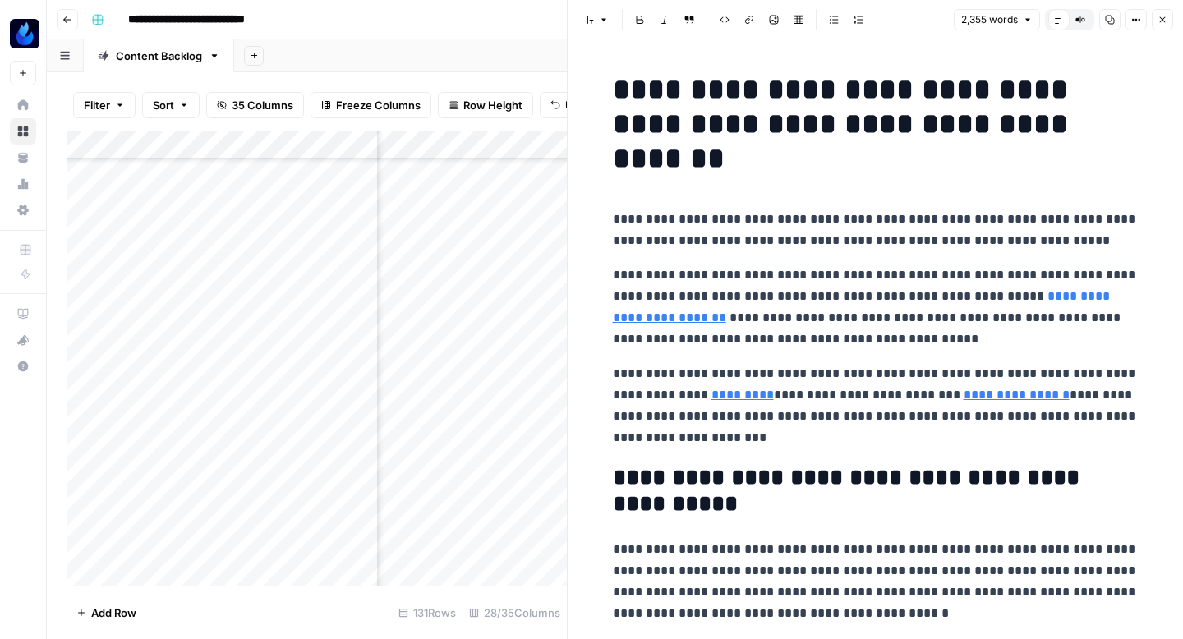
click at [1106, 19] on icon "button" at bounding box center [1110, 20] width 9 height 9
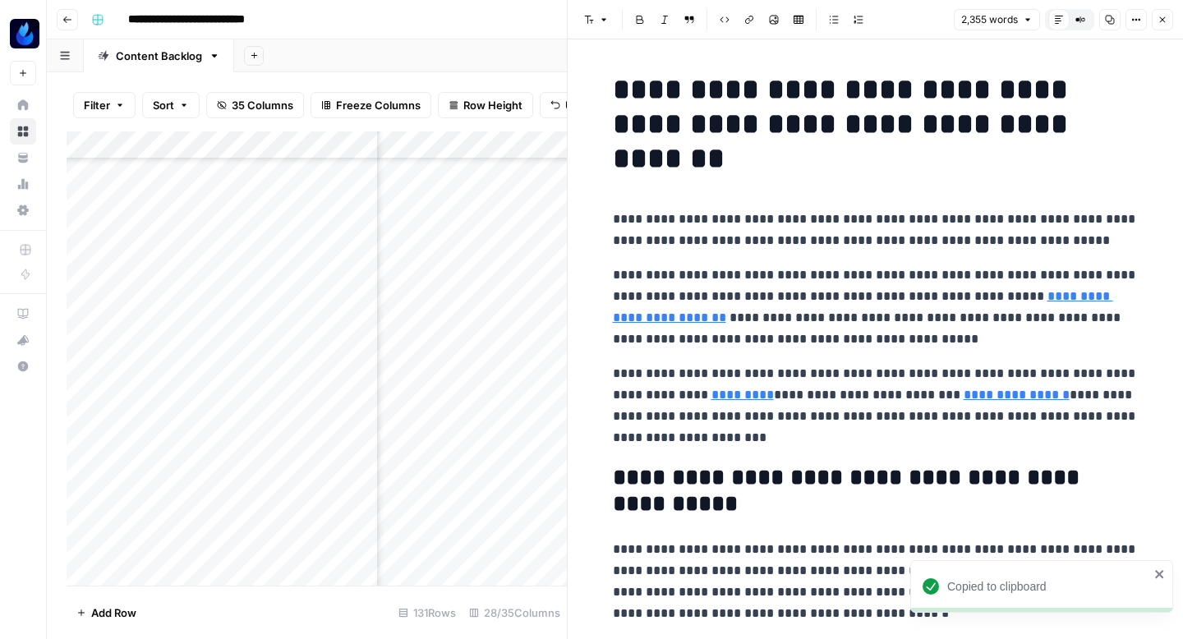
click at [1160, 23] on icon "button" at bounding box center [1163, 20] width 10 height 10
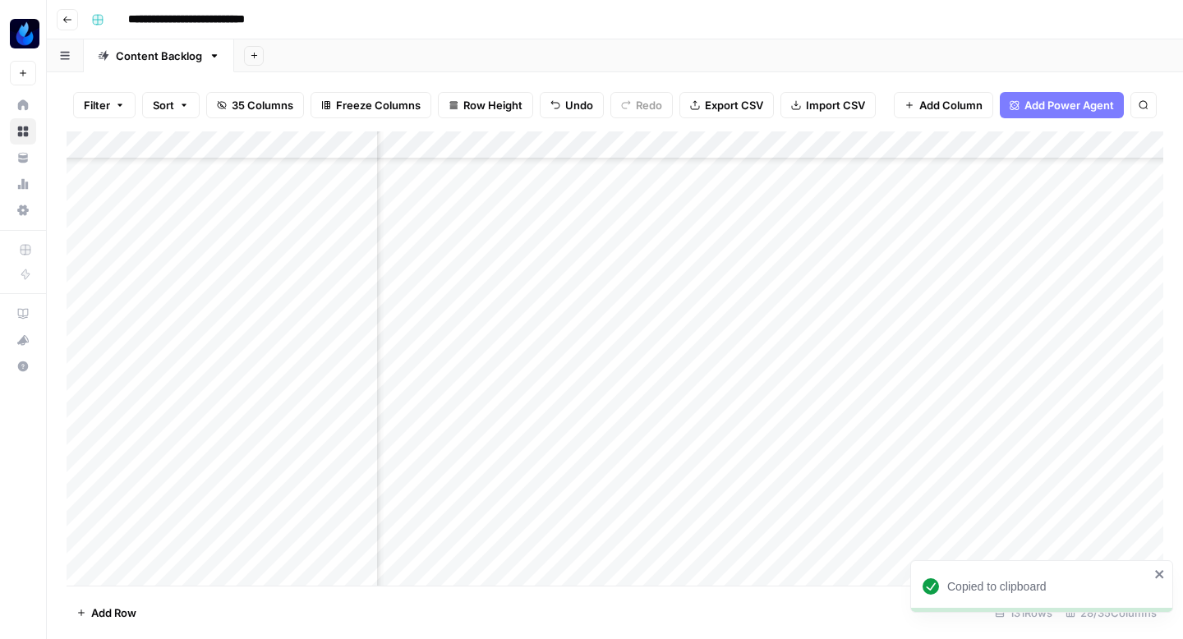
click at [794, 435] on div "Add Column" at bounding box center [615, 358] width 1097 height 454
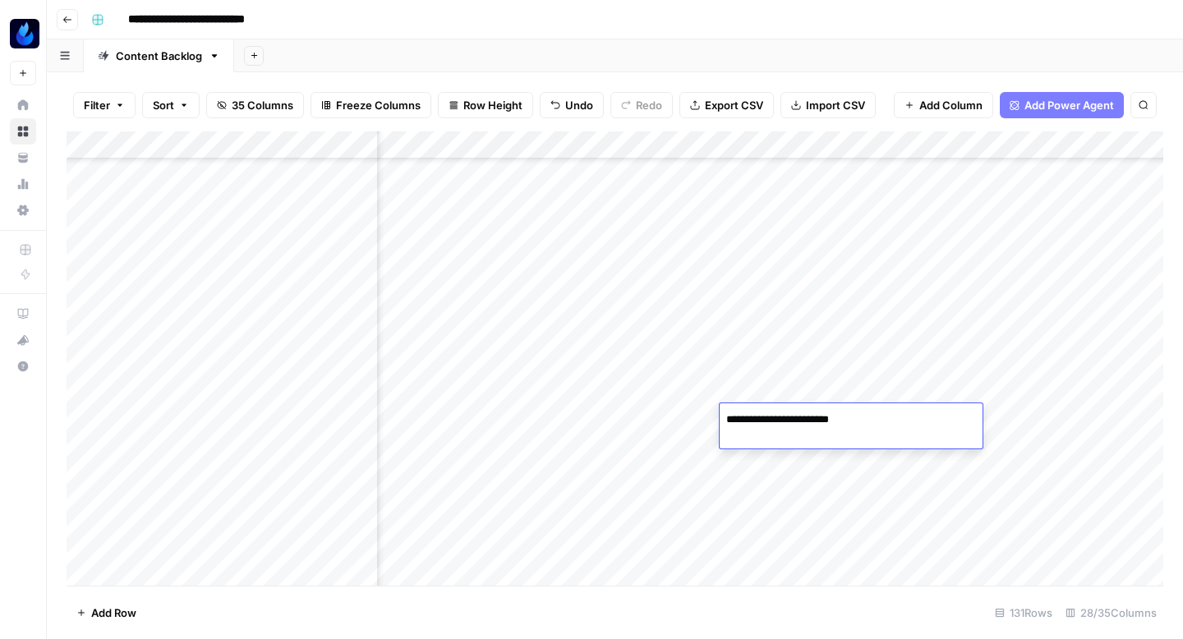
type textarea "**********"
click at [797, 409] on div "Add Column" at bounding box center [615, 358] width 1097 height 454
click at [783, 417] on div "Add Column" at bounding box center [615, 358] width 1097 height 454
click at [783, 417] on textarea "**********" at bounding box center [851, 419] width 263 height 23
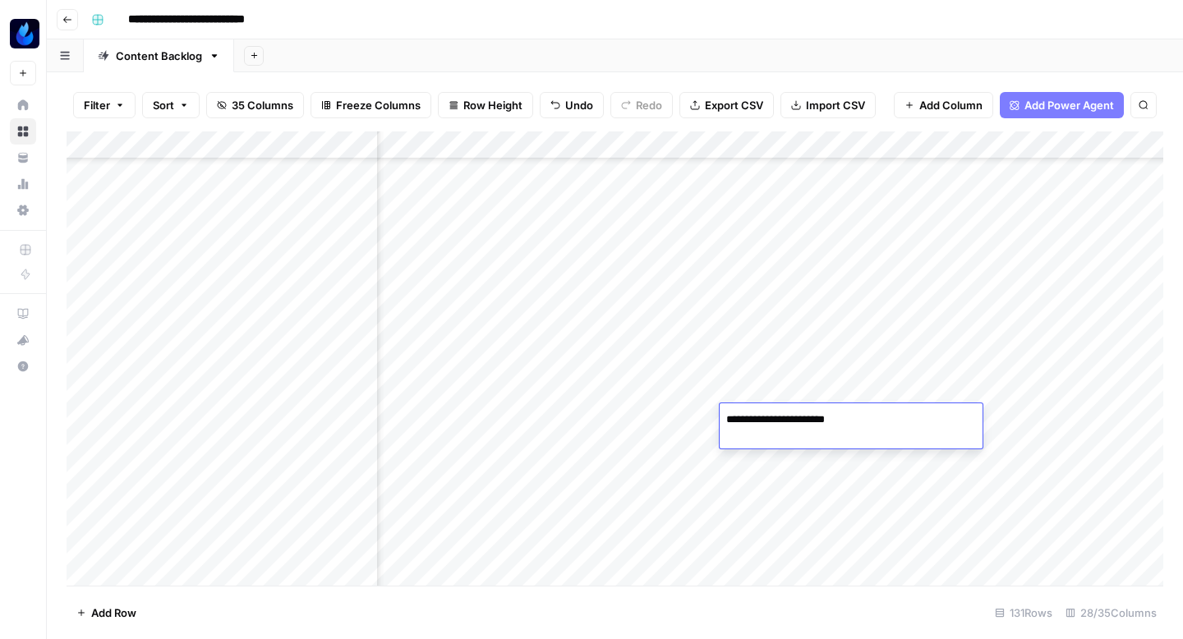
type textarea "**********"
click at [935, 418] on div "Add Column" at bounding box center [615, 358] width 1097 height 454
click at [893, 413] on div "Add Column" at bounding box center [615, 358] width 1097 height 454
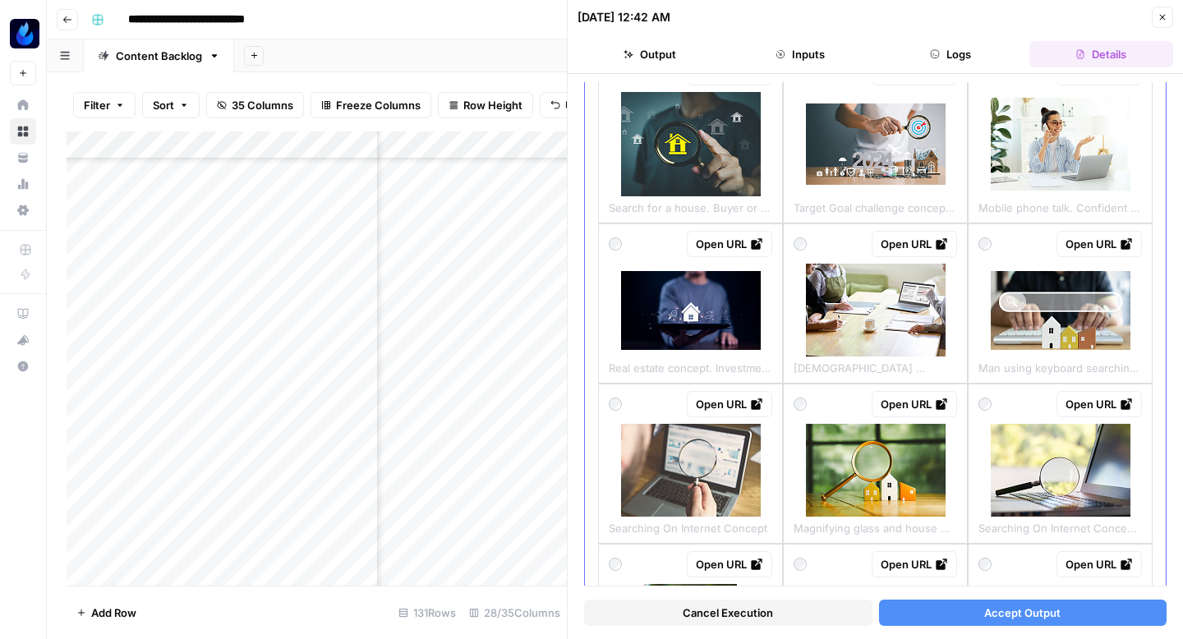
scroll to position [302, 0]
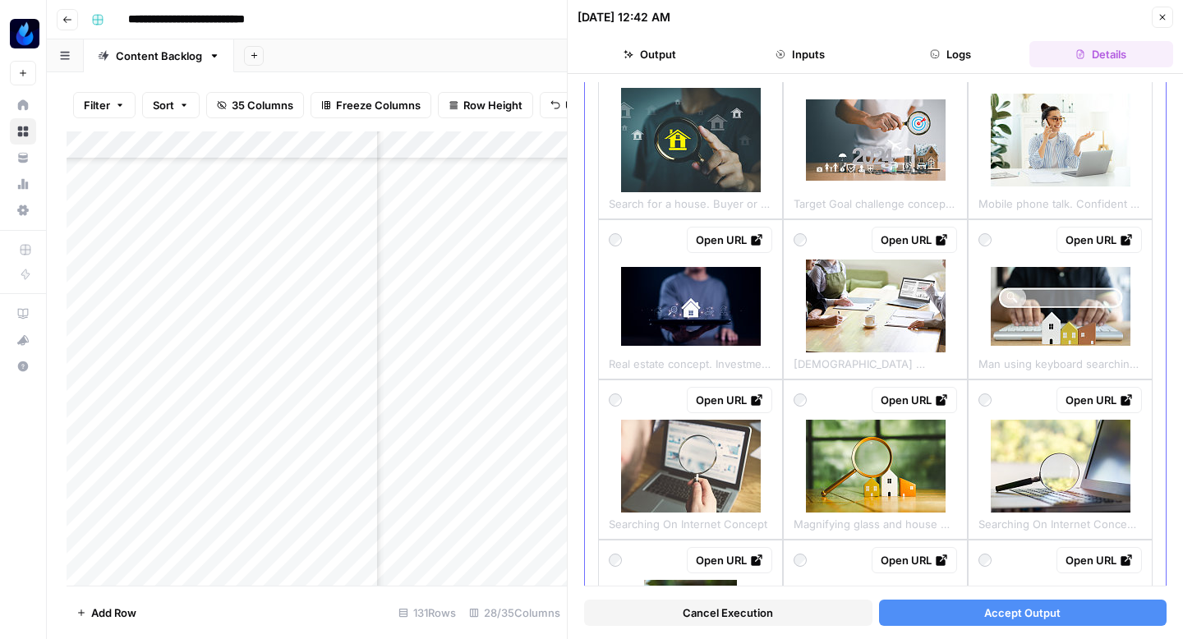
click at [1049, 297] on img at bounding box center [1061, 306] width 140 height 79
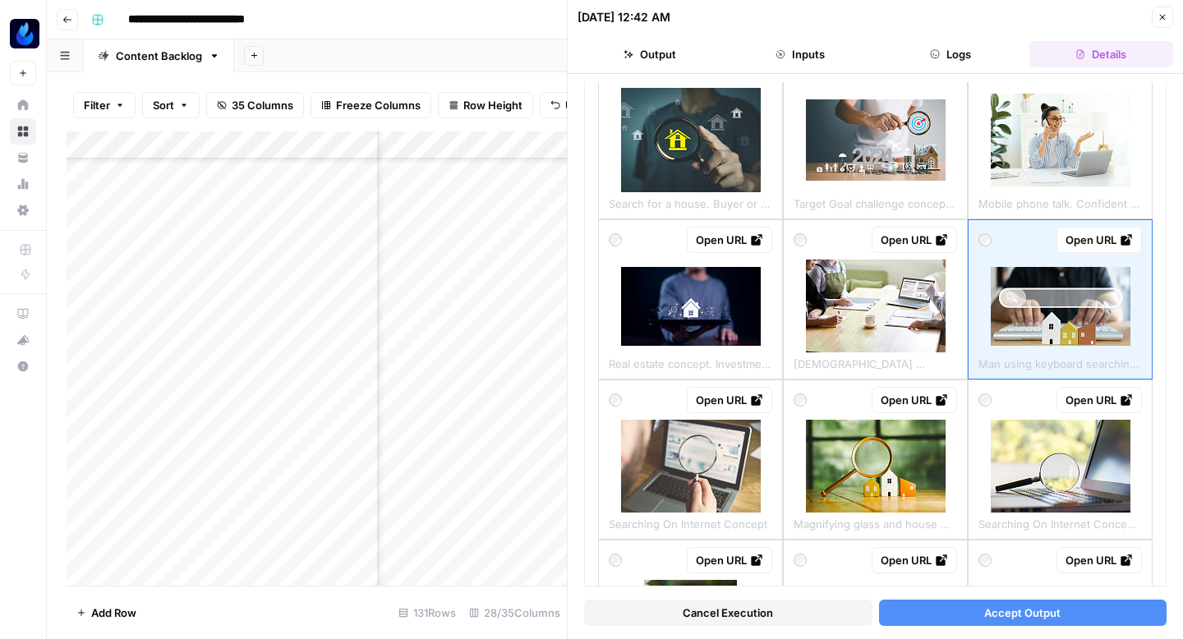
click at [956, 617] on button "Accept Output" at bounding box center [1023, 613] width 288 height 26
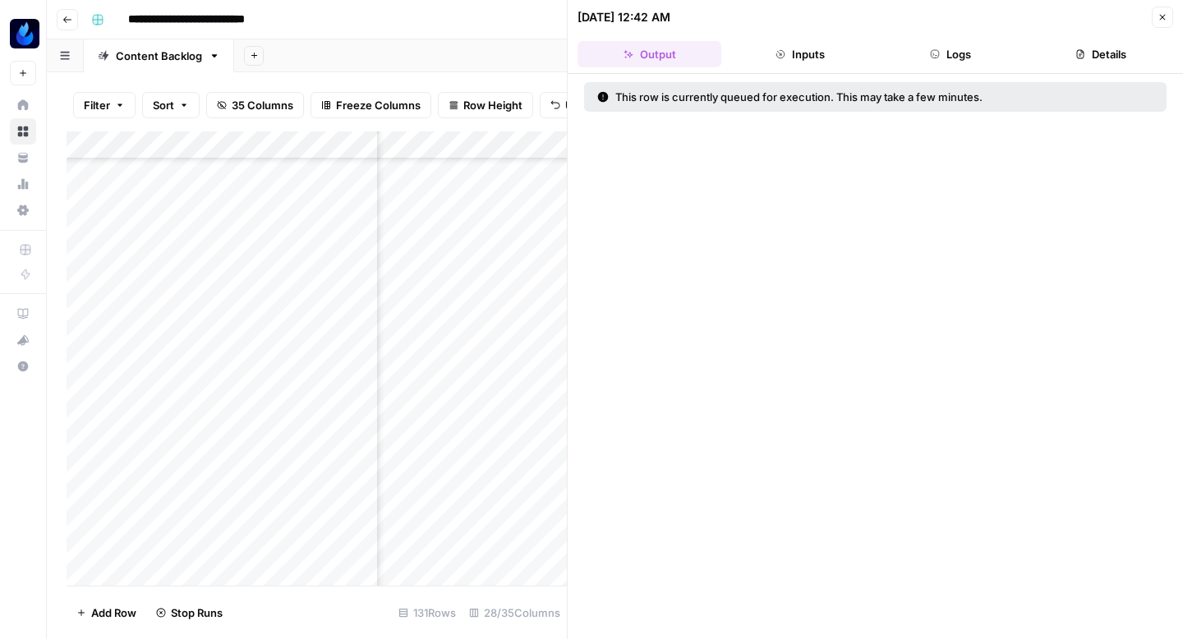
click at [1160, 14] on icon "button" at bounding box center [1163, 17] width 10 height 10
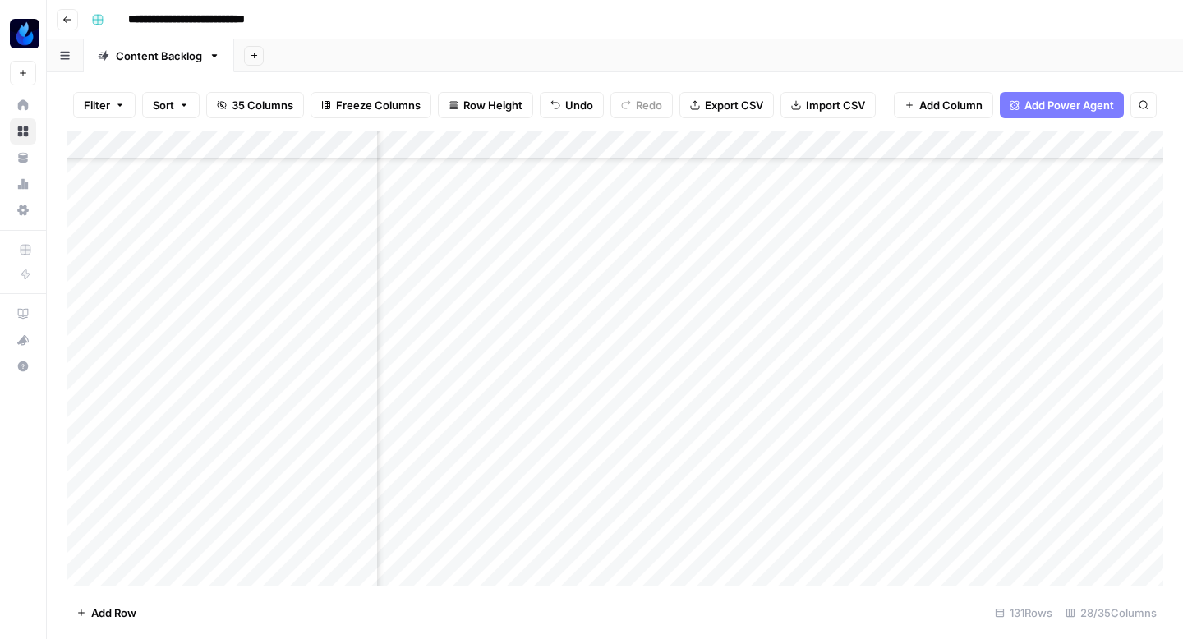
scroll to position [1206, 1266]
click at [634, 428] on div "Add Column" at bounding box center [615, 358] width 1097 height 454
click at [282, 433] on div "Add Column" at bounding box center [615, 358] width 1097 height 454
click at [816, 418] on div "Add Column" at bounding box center [615, 358] width 1097 height 454
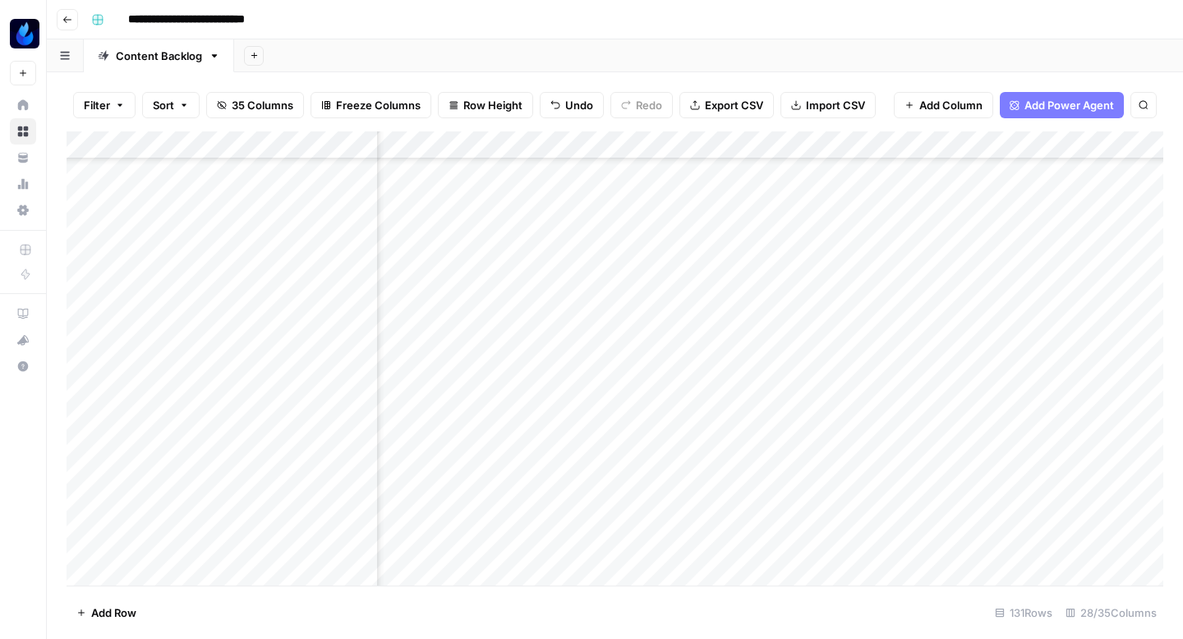
scroll to position [1206, 2446]
click at [1003, 413] on div "Add Column" at bounding box center [615, 358] width 1097 height 454
